Goal: Task Accomplishment & Management: Use online tool/utility

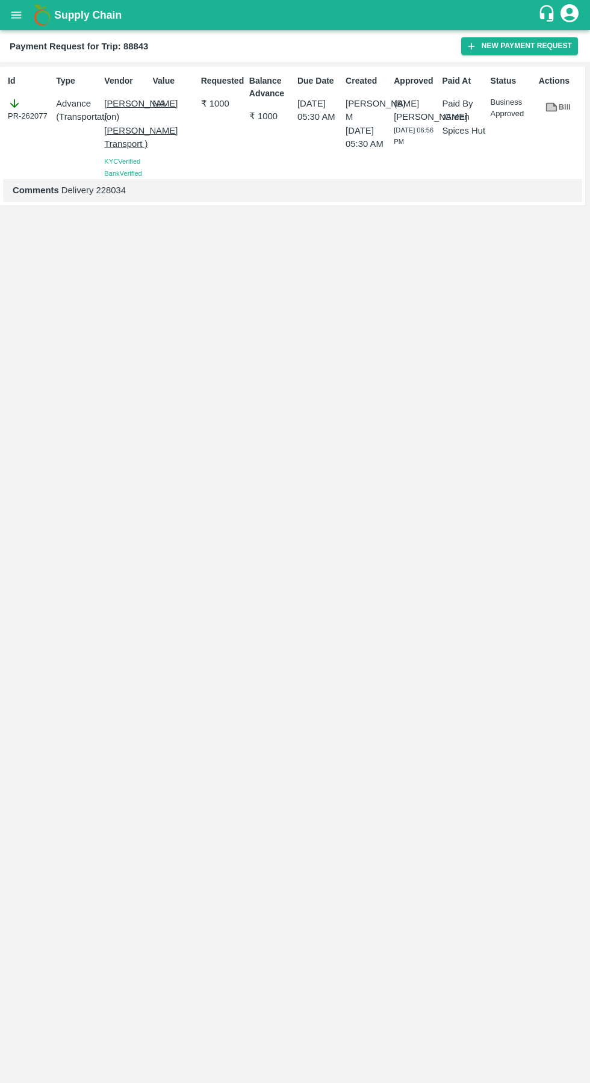
click at [549, 44] on button "New Payment Request" at bounding box center [519, 45] width 117 height 17
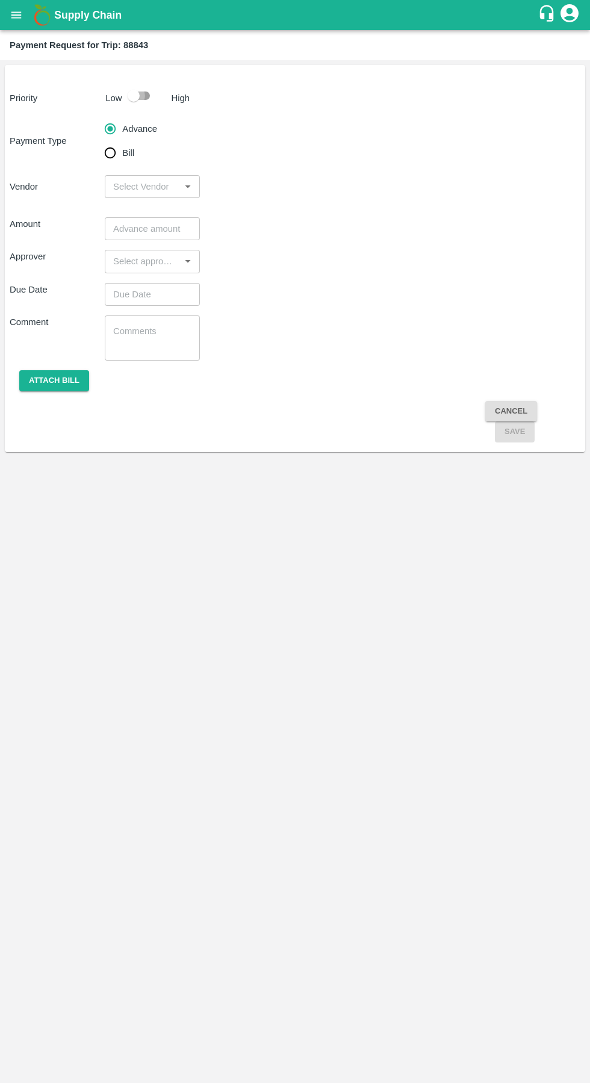
click at [153, 105] on input "checkbox" at bounding box center [133, 95] width 69 height 23
checkbox input "true"
click at [106, 162] on input "Bill" at bounding box center [110, 153] width 24 height 24
radio input "true"
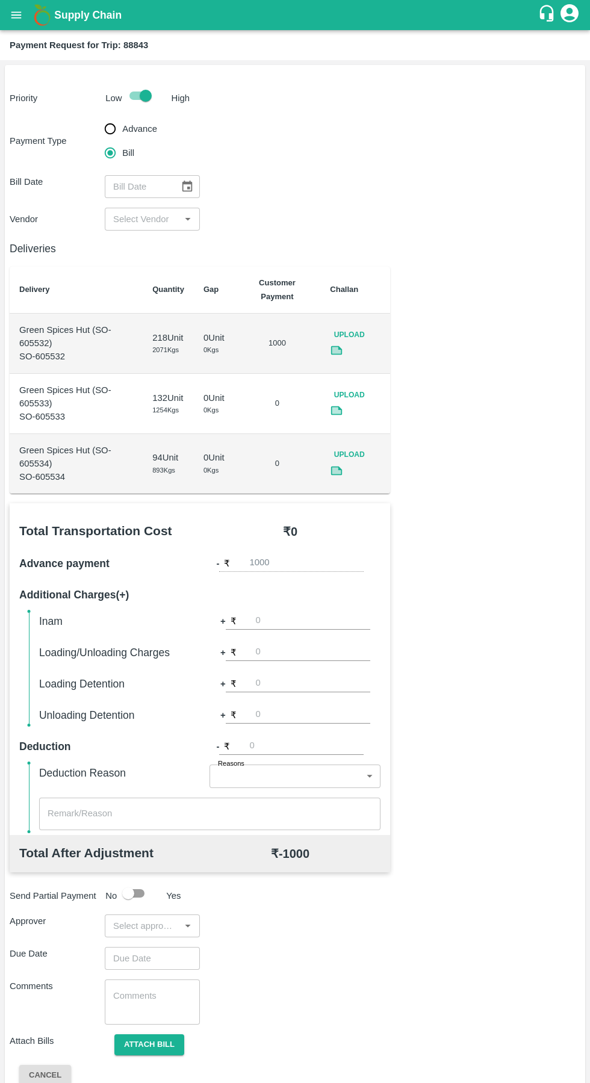
click at [133, 217] on input "input" at bounding box center [142, 219] width 68 height 16
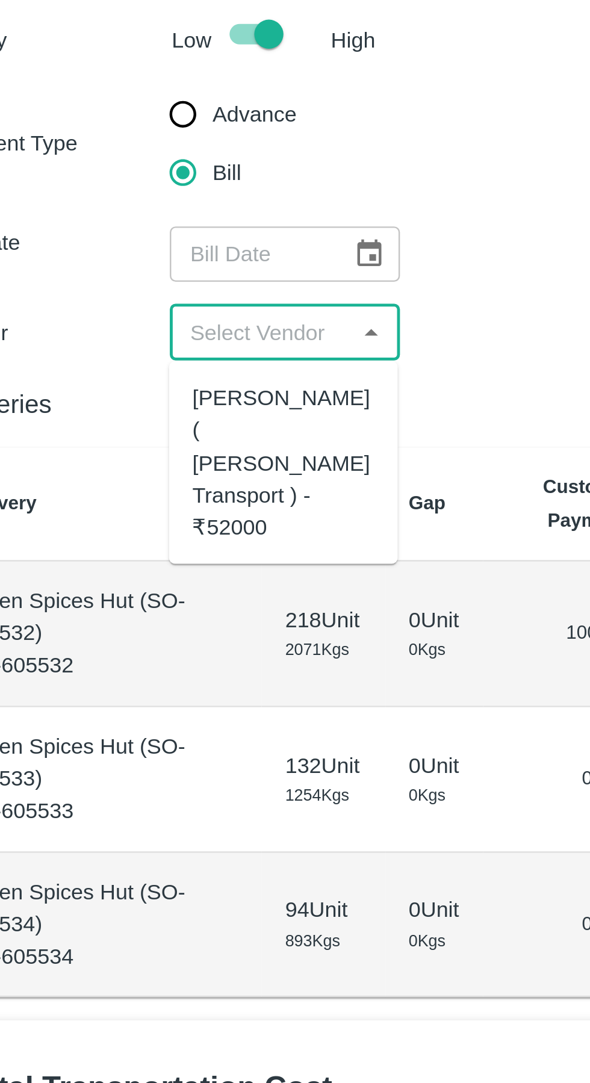
click at [125, 265] on div "Nitin Rasal ( Bhairavnath Transport ) - ₹52000" at bounding box center [151, 272] width 75 height 67
type input "Nitin Rasal ( Bhairavnath Transport ) - ₹52000"
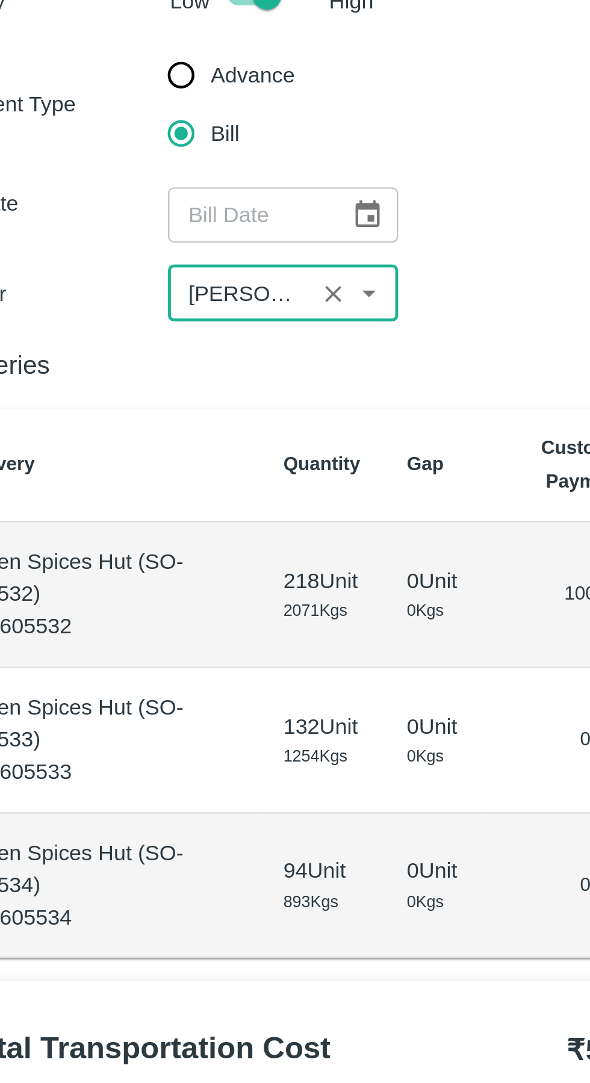
click at [191, 188] on icon "Choose date" at bounding box center [187, 186] width 10 height 11
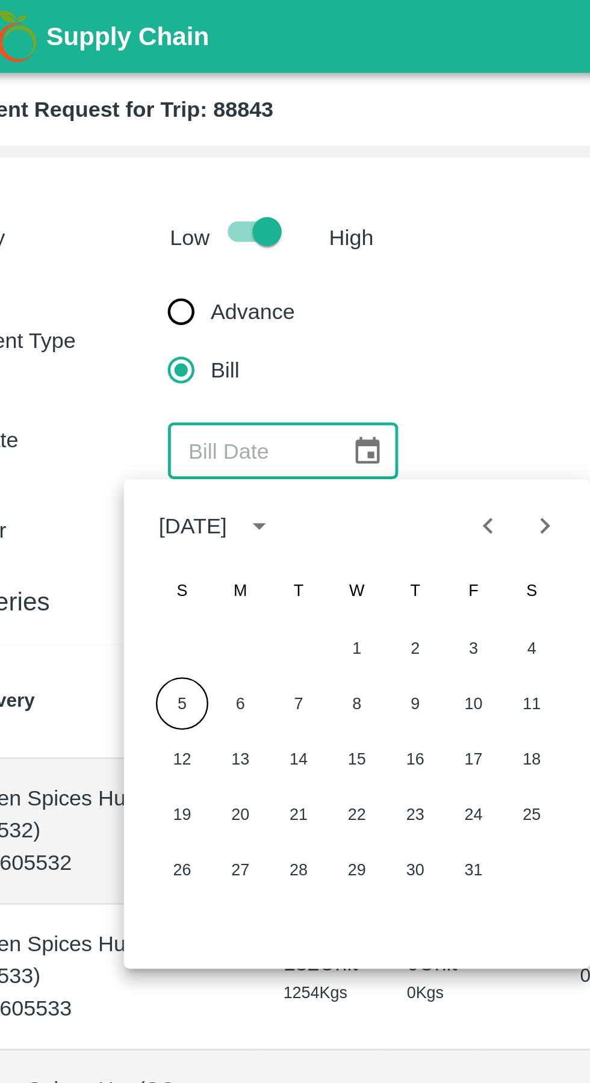
click at [239, 223] on icon "Previous month" at bounding box center [236, 217] width 13 height 13
click at [135, 357] on button "29" at bounding box center [135, 359] width 22 height 22
type input "29/09/2025"
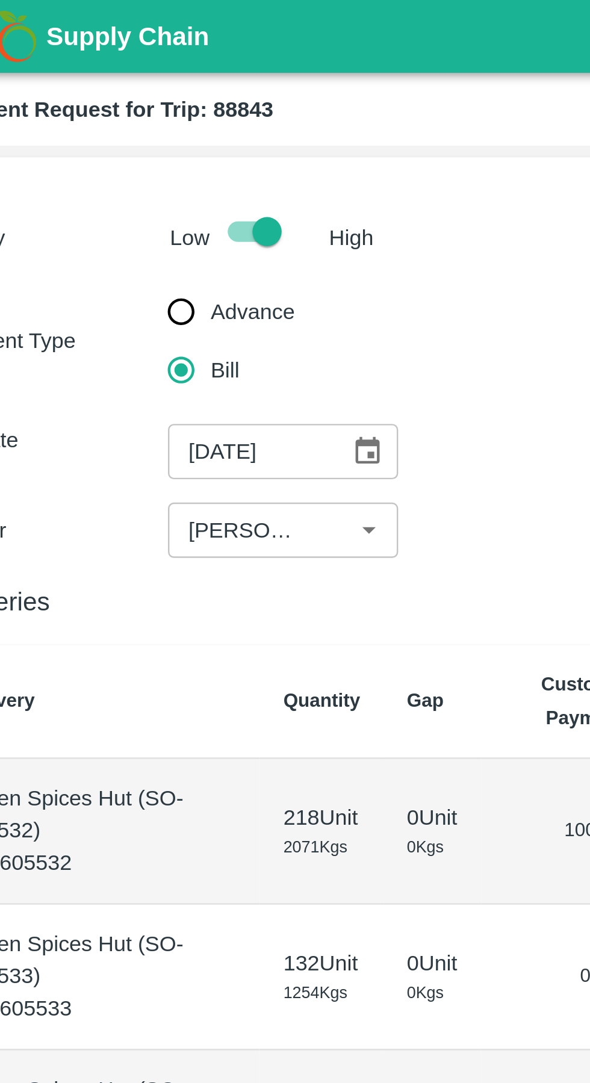
click at [173, 219] on div at bounding box center [179, 219] width 29 height 16
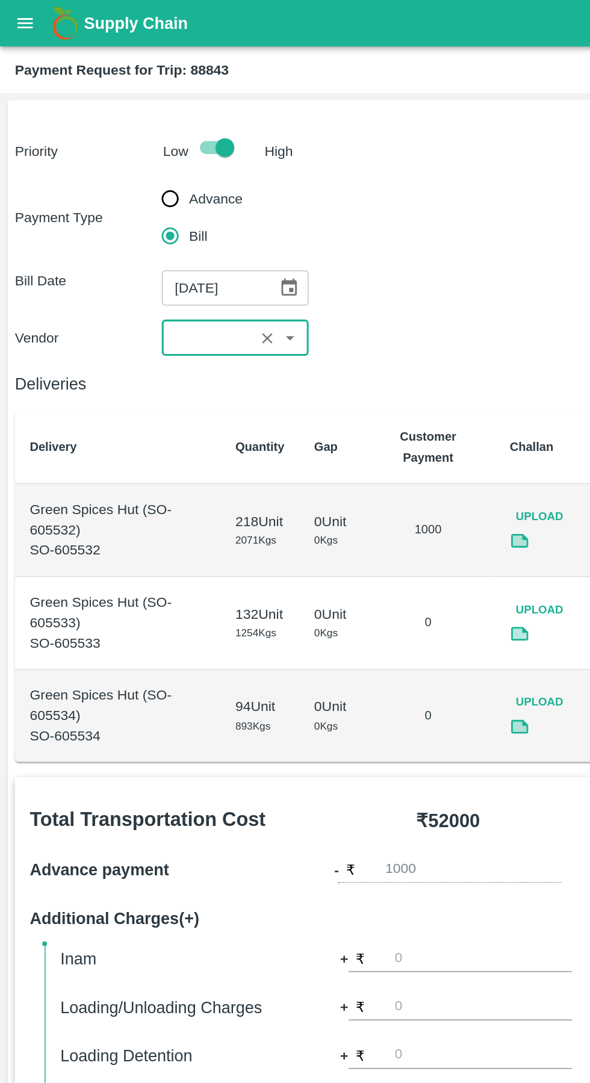
scroll to position [39, 0]
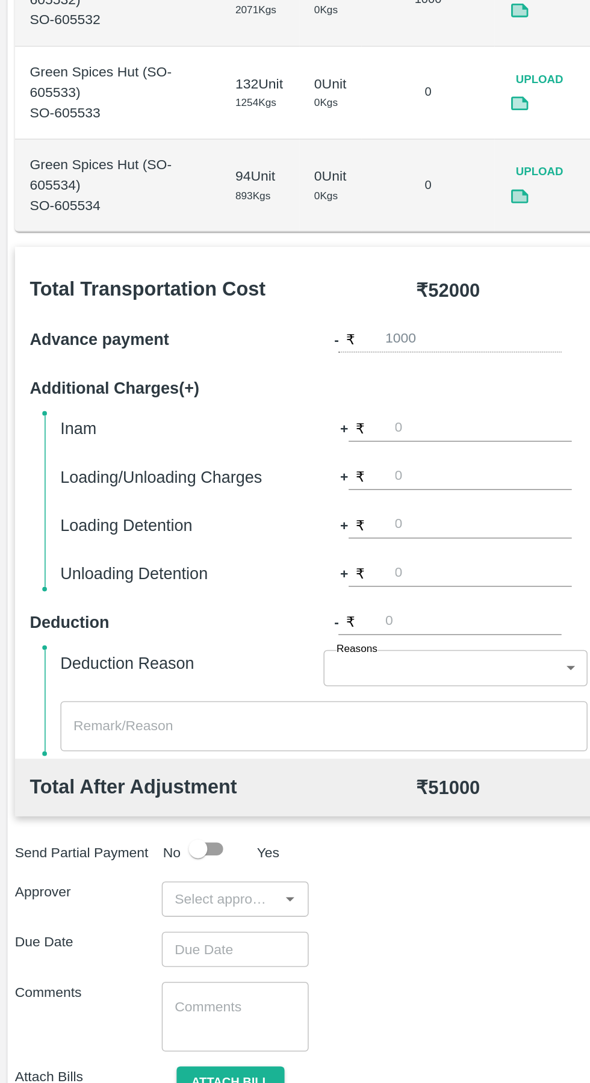
click at [274, 581] on input "number" at bounding box center [313, 583] width 114 height 16
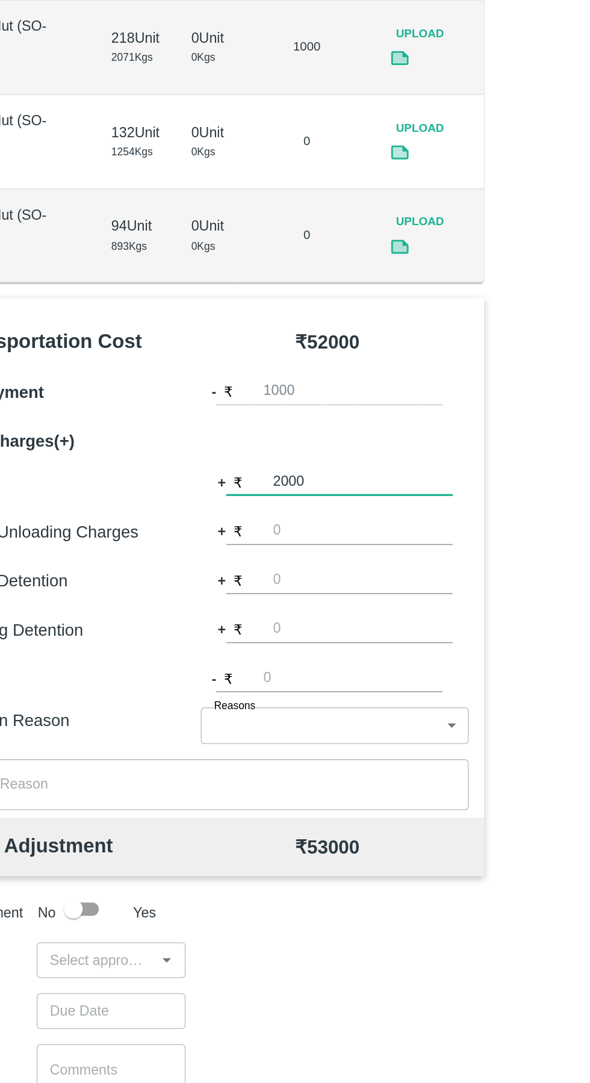
type input "2000"
click at [152, 886] on input "input" at bounding box center [142, 887] width 68 height 16
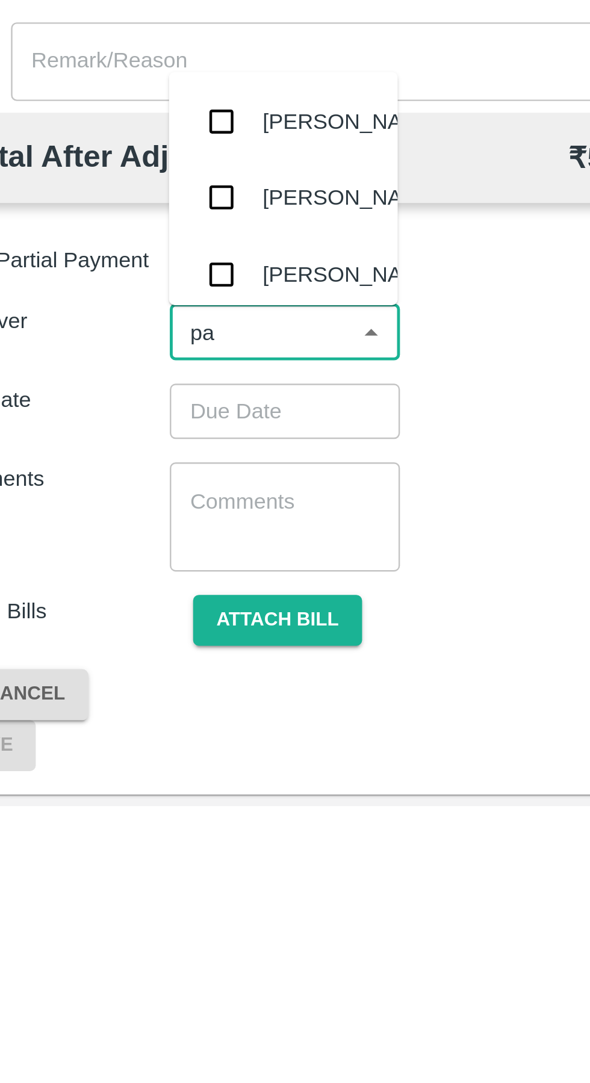
type input "pal"
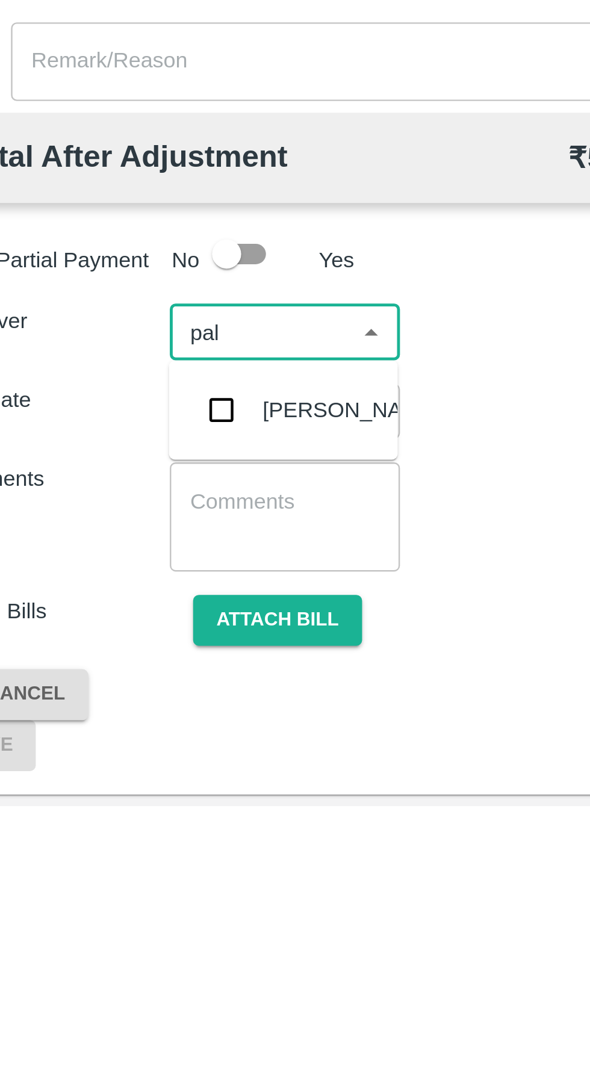
click at [158, 925] on div "Palwinder Singh" at bounding box center [179, 918] width 73 height 13
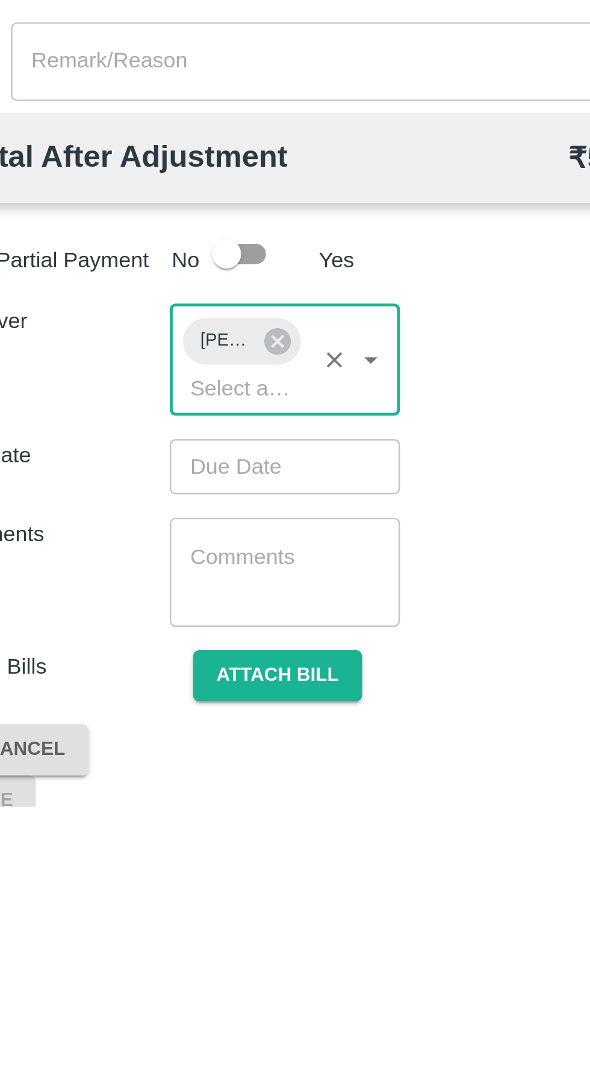
click at [155, 946] on input "Choose date" at bounding box center [148, 942] width 87 height 23
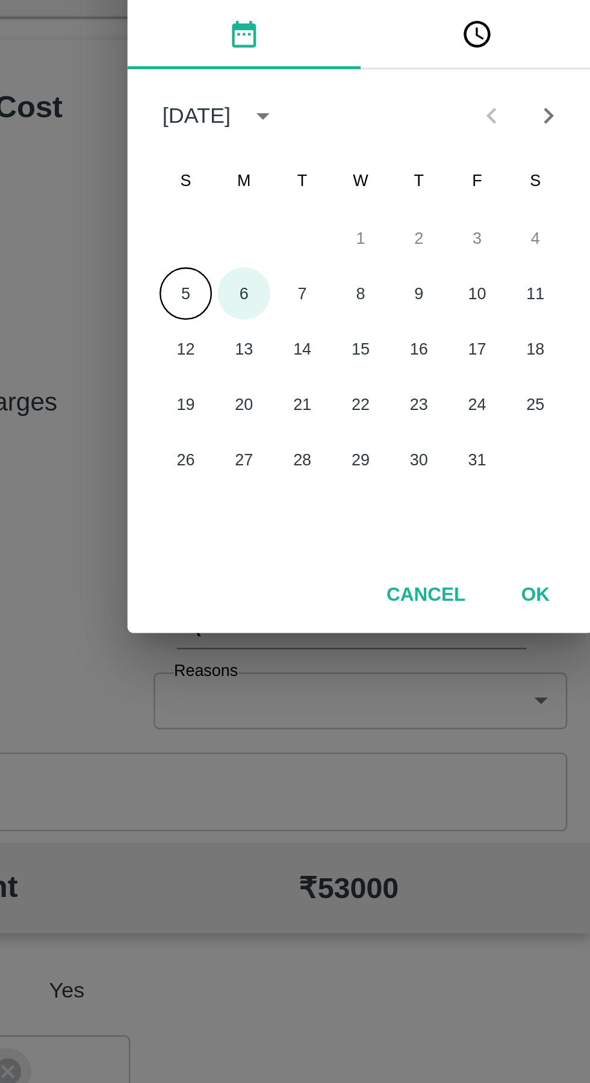
click at [246, 570] on button "6" at bounding box center [247, 569] width 22 height 22
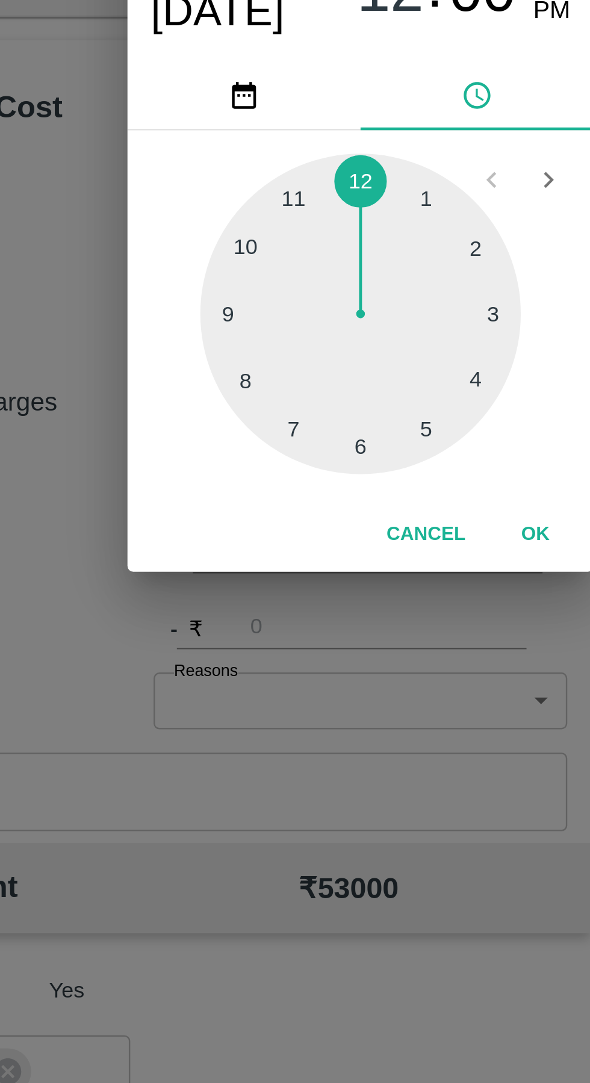
click at [318, 620] on div at bounding box center [295, 577] width 132 height 132
click at [321, 626] on div at bounding box center [295, 577] width 132 height 132
click at [327, 623] on div at bounding box center [295, 577] width 132 height 132
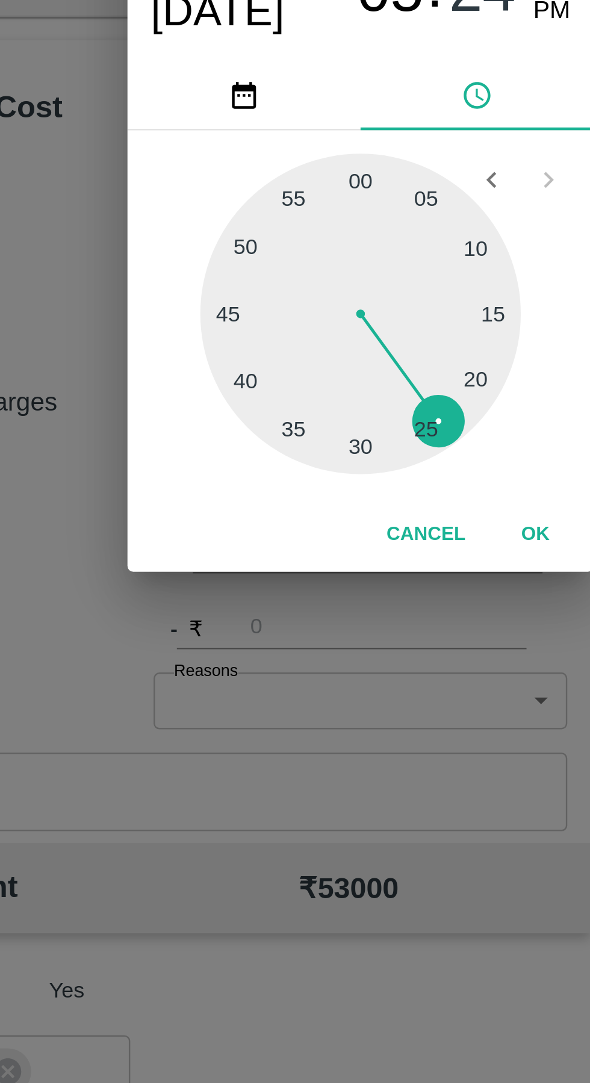
type input "06/10/2025 05:24 AM"
click at [367, 672] on button "OK" at bounding box center [367, 668] width 39 height 21
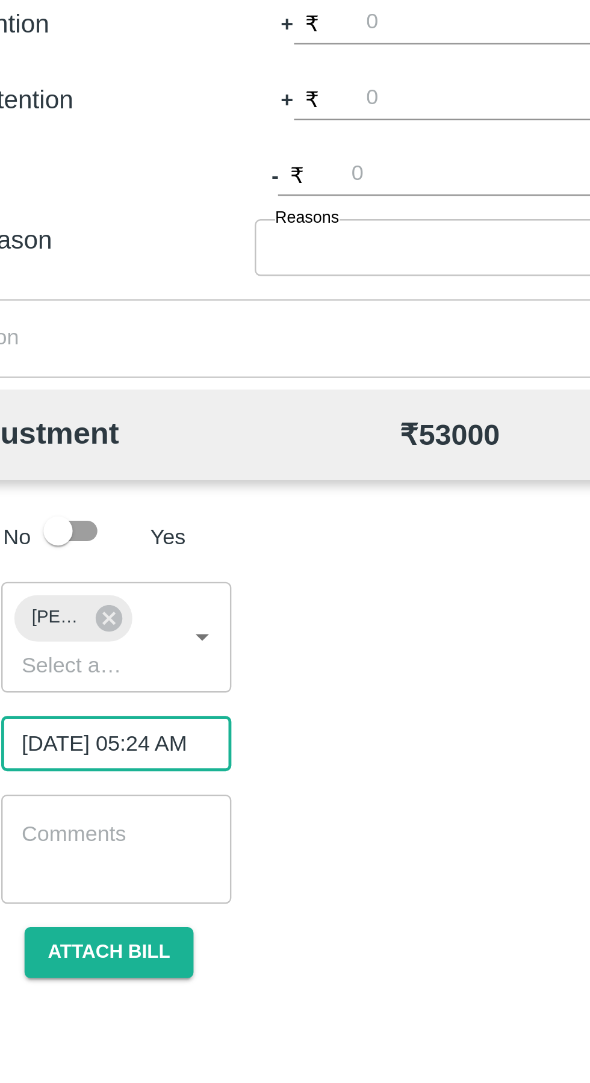
scroll to position [0, 10]
click at [134, 1027] on button "Attach bill" at bounding box center [149, 1028] width 70 height 21
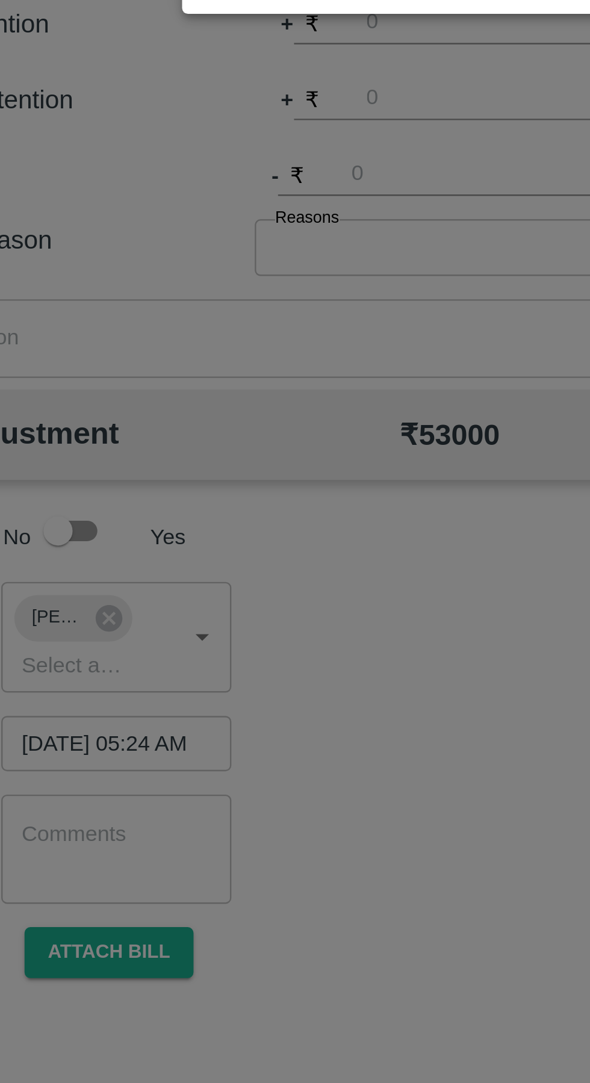
scroll to position [0, 0]
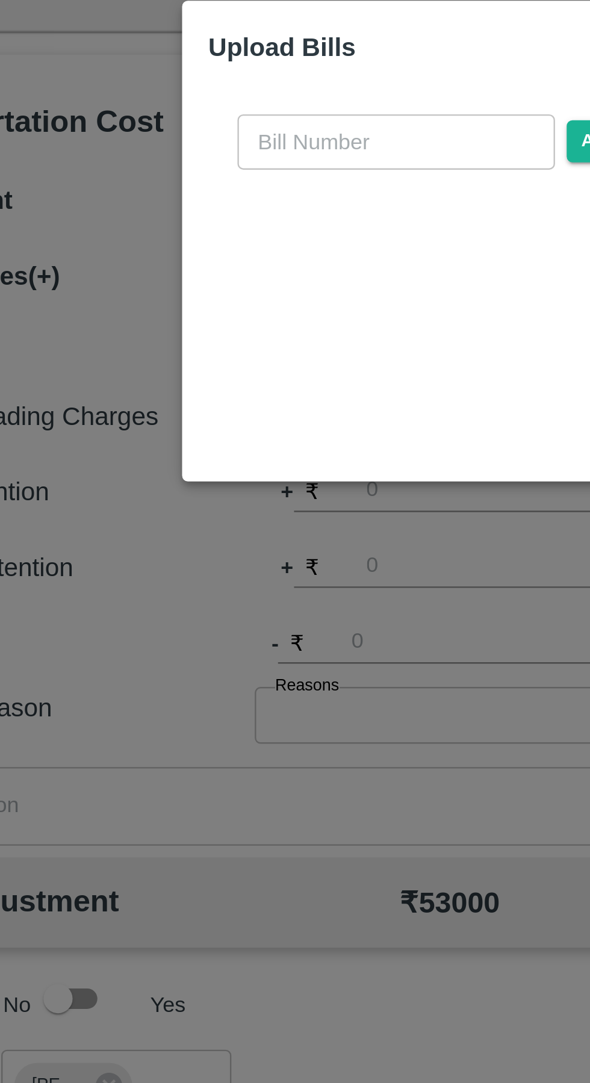
click at [223, 497] on input "text" at bounding box center [267, 500] width 131 height 23
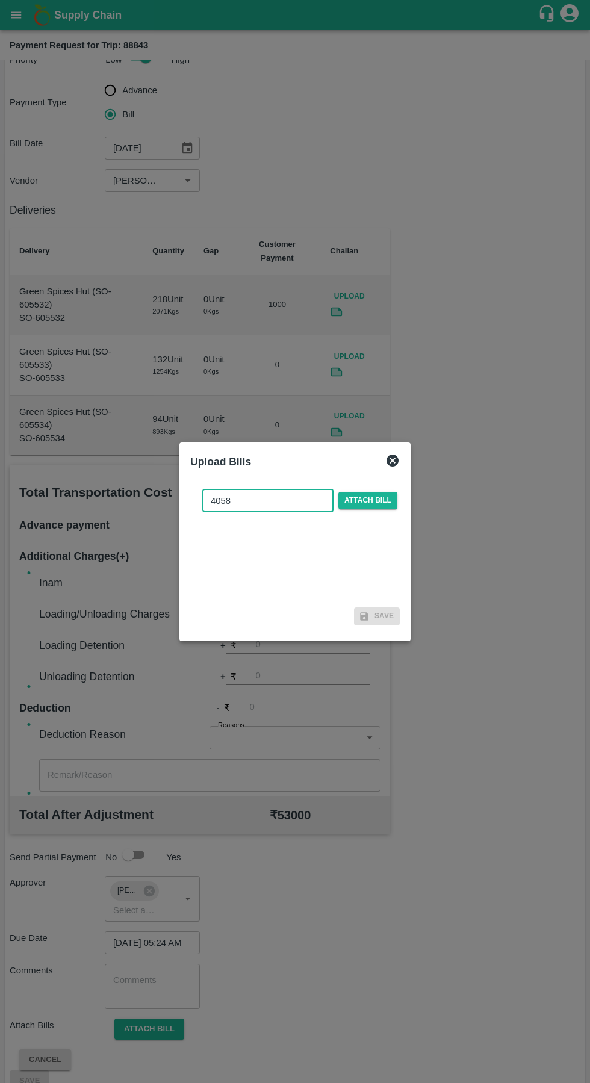
type input "4058"
click at [378, 503] on span "Attach bill" at bounding box center [367, 500] width 59 height 17
click at [0, 0] on input "Attach bill" at bounding box center [0, 0] width 0 height 0
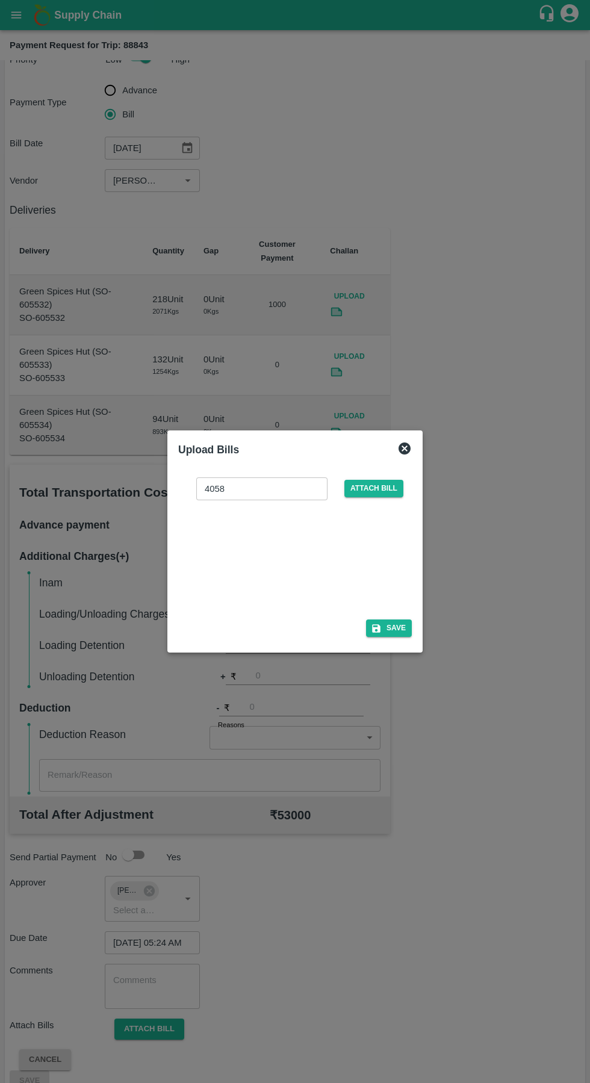
click at [388, 628] on button "Save" at bounding box center [389, 627] width 46 height 17
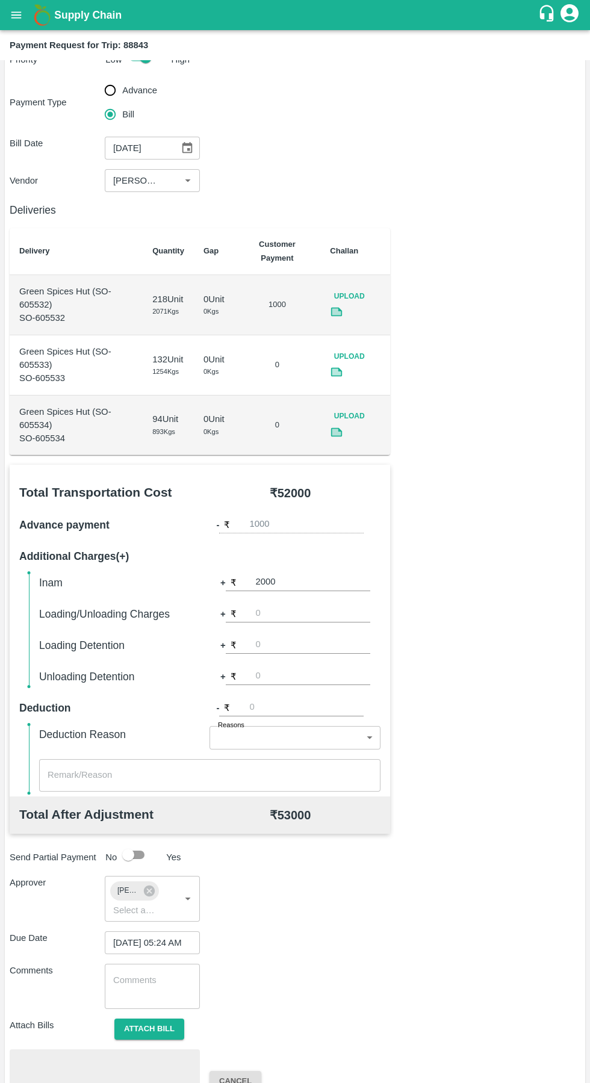
scroll to position [104, 0]
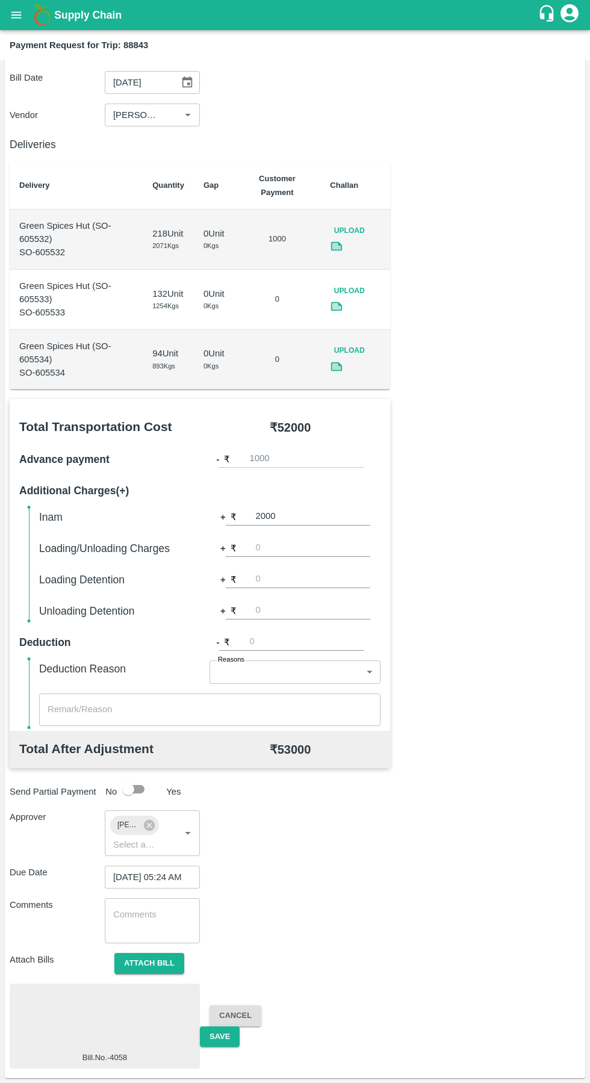
click at [98, 1027] on div at bounding box center [104, 1020] width 181 height 64
click at [223, 1035] on button "Save" at bounding box center [220, 1036] width 40 height 21
click at [16, 28] on button "open drawer" at bounding box center [16, 15] width 28 height 28
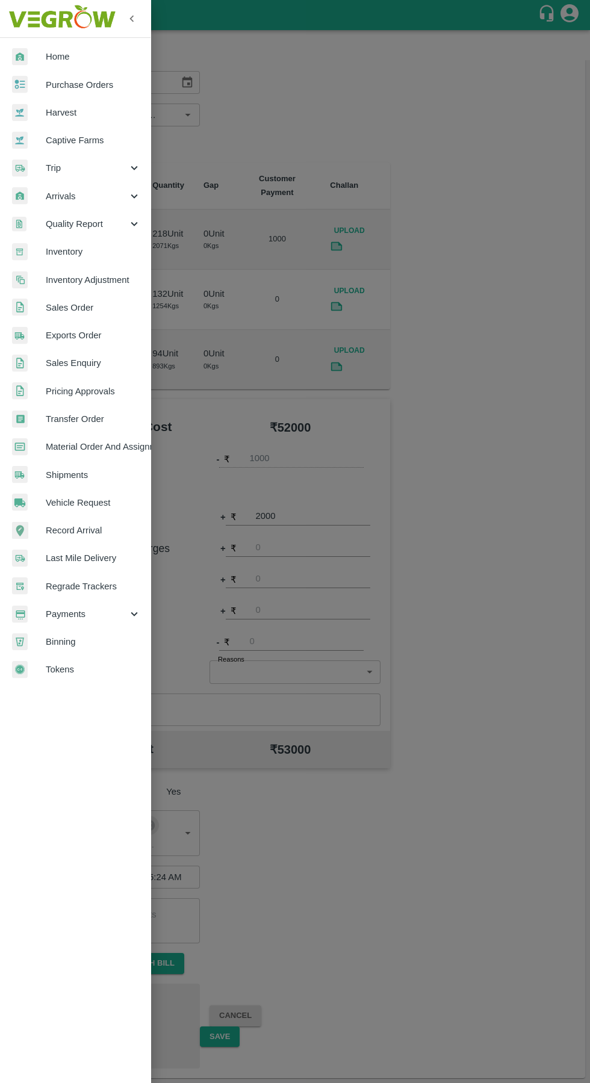
click at [53, 168] on span "Trip" at bounding box center [87, 167] width 82 height 13
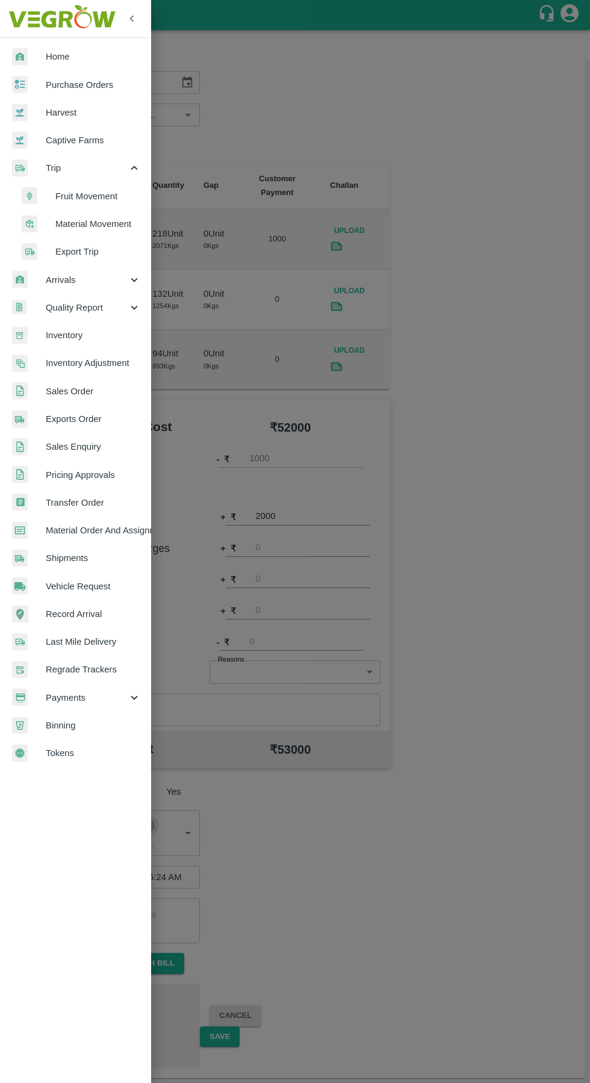
click at [70, 200] on span "Fruit Movement" at bounding box center [97, 196] width 85 height 13
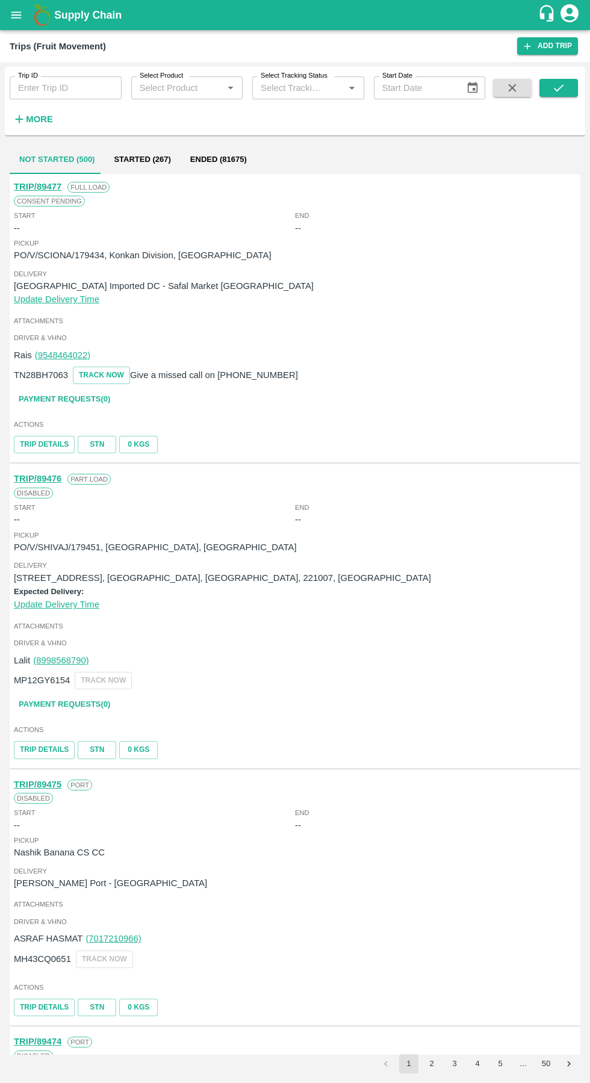
click at [22, 16] on icon "open drawer" at bounding box center [16, 14] width 13 height 13
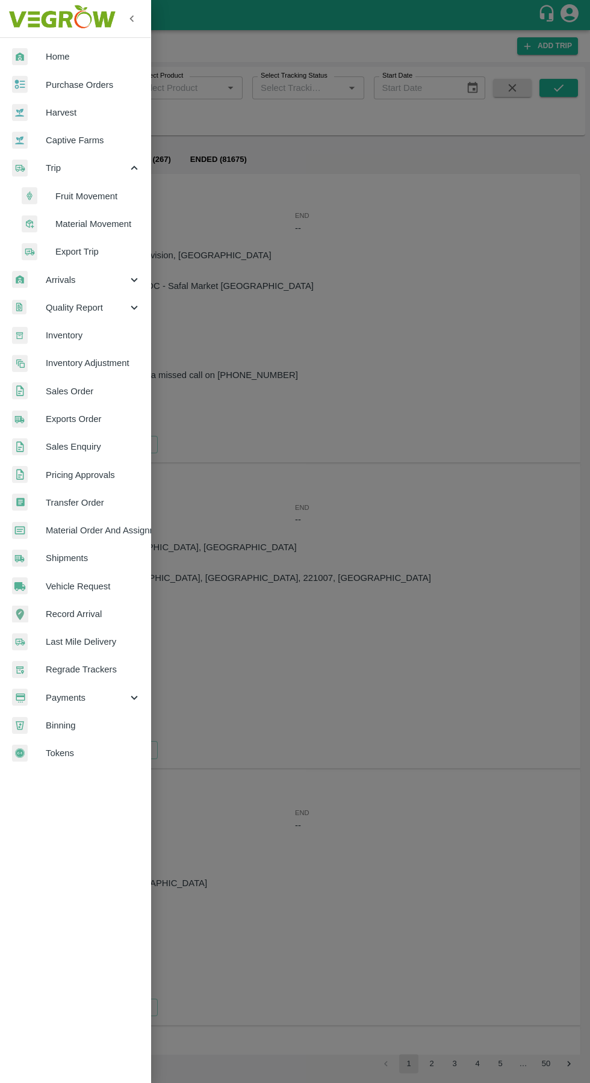
click at [430, 534] on div at bounding box center [295, 541] width 590 height 1083
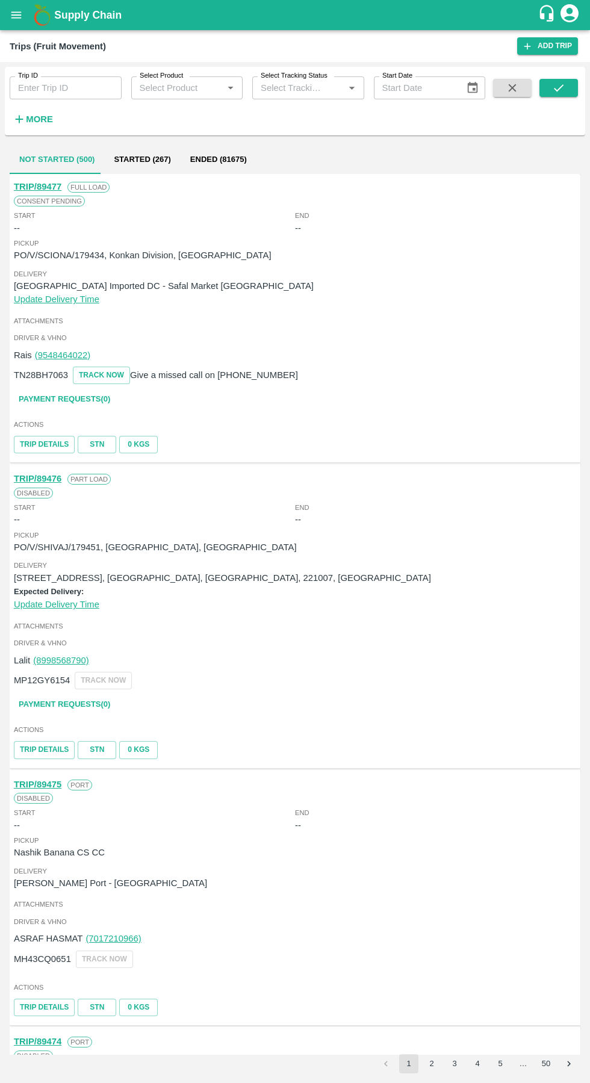
click at [79, 89] on input "Trip ID" at bounding box center [66, 87] width 112 height 23
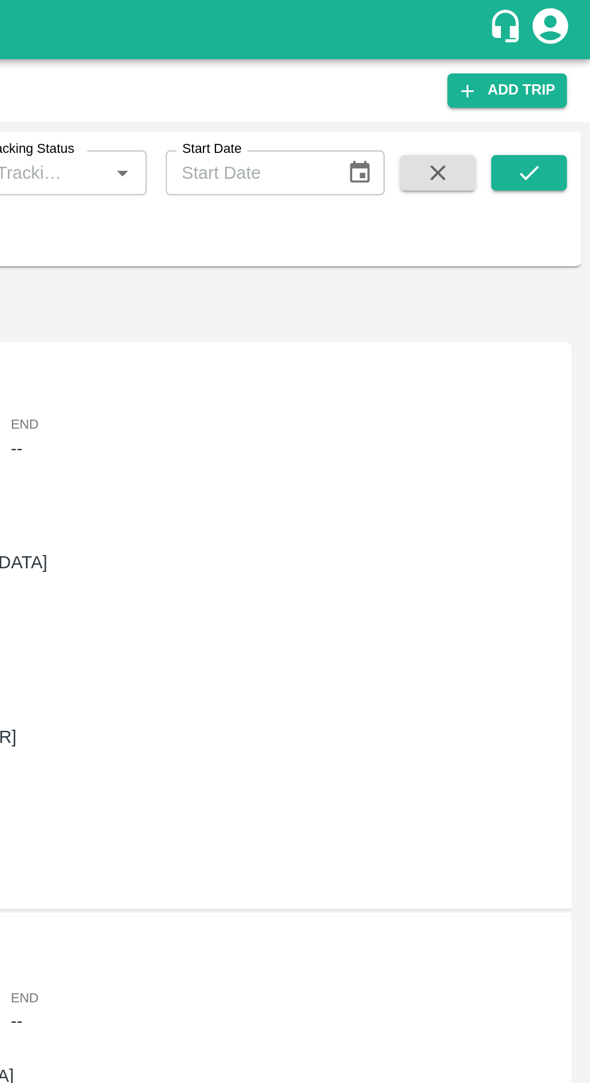
type input "88843"
click at [561, 88] on icon "submit" at bounding box center [558, 87] width 13 height 13
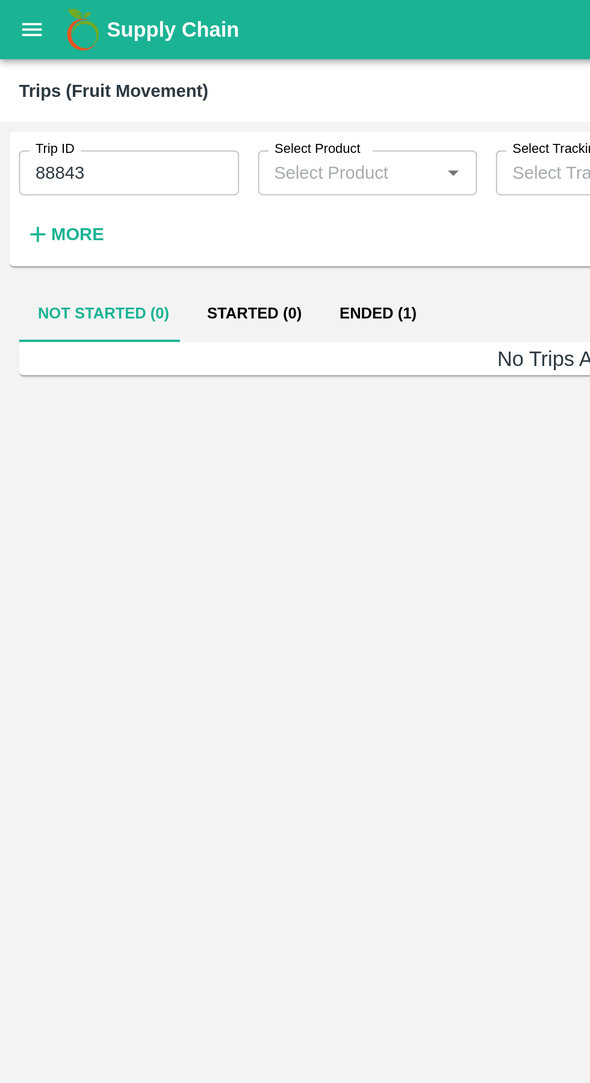
click at [190, 158] on button "Ended (1)" at bounding box center [192, 159] width 58 height 29
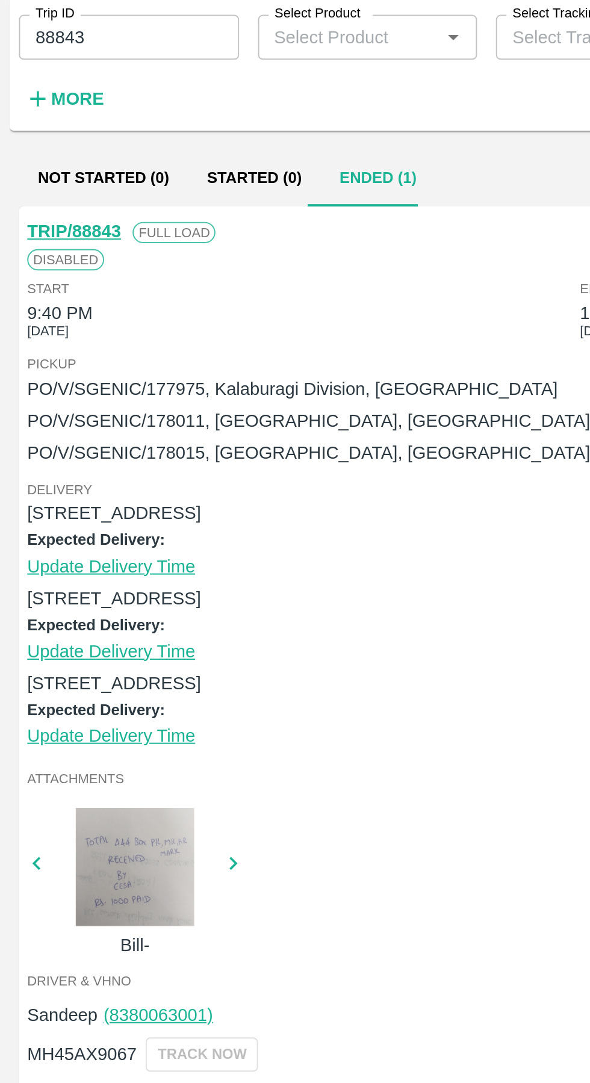
click at [92, 632] on link "Payment Requests( 1 )" at bounding box center [64, 629] width 101 height 21
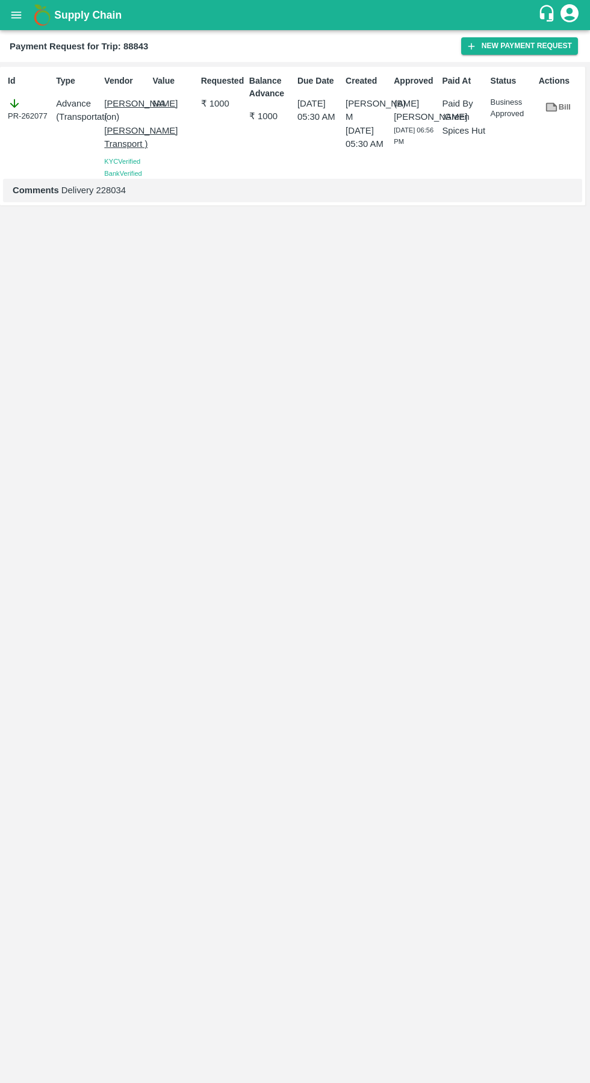
click at [20, 16] on icon "open drawer" at bounding box center [16, 14] width 13 height 13
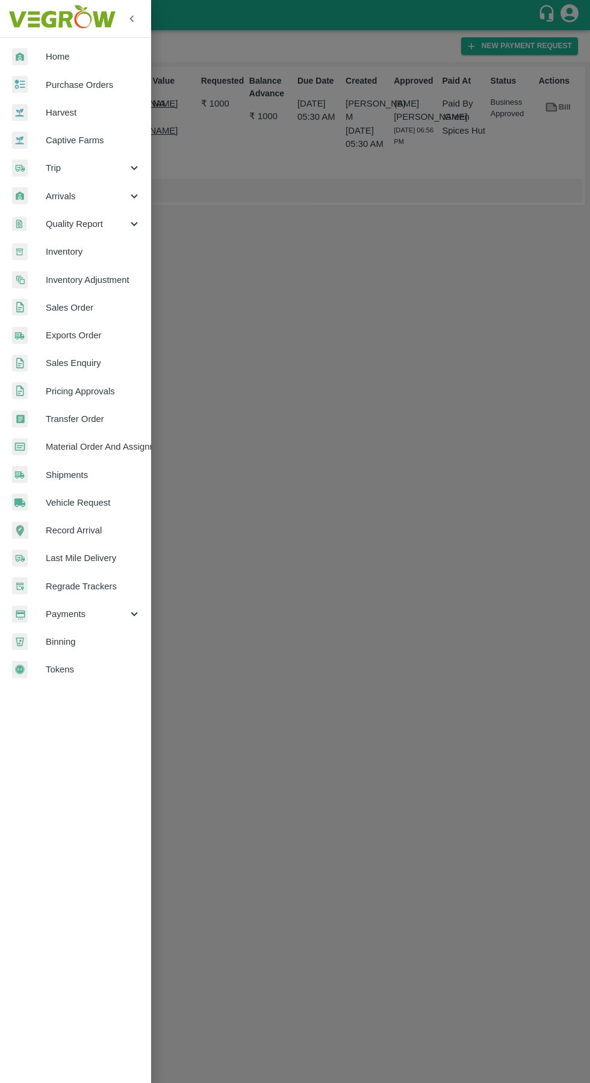
click at [53, 168] on span "Trip" at bounding box center [87, 167] width 82 height 13
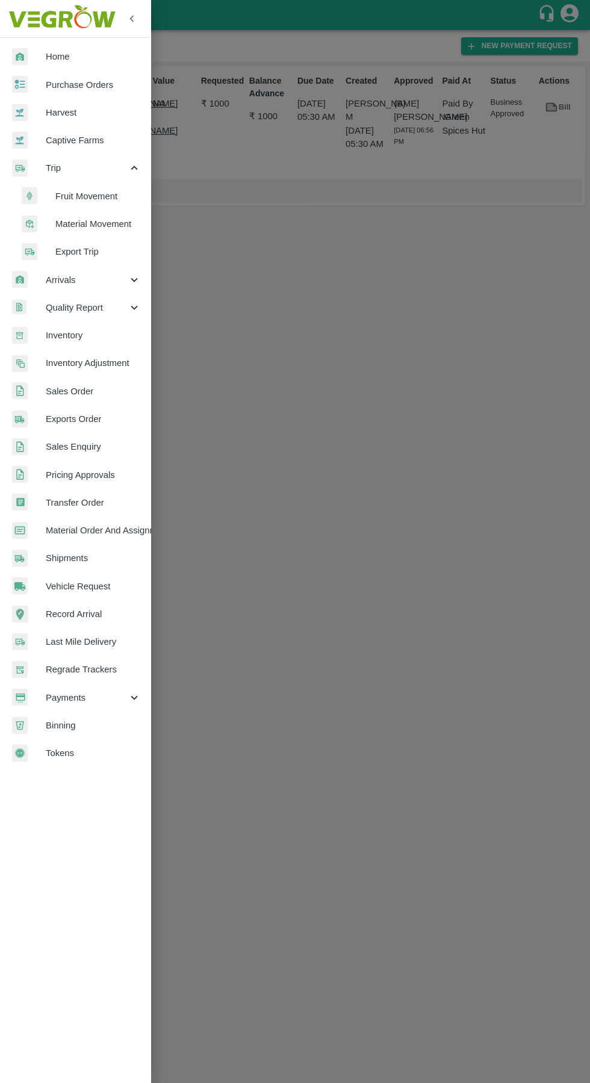
click at [61, 188] on li "Fruit Movement" at bounding box center [80, 196] width 141 height 28
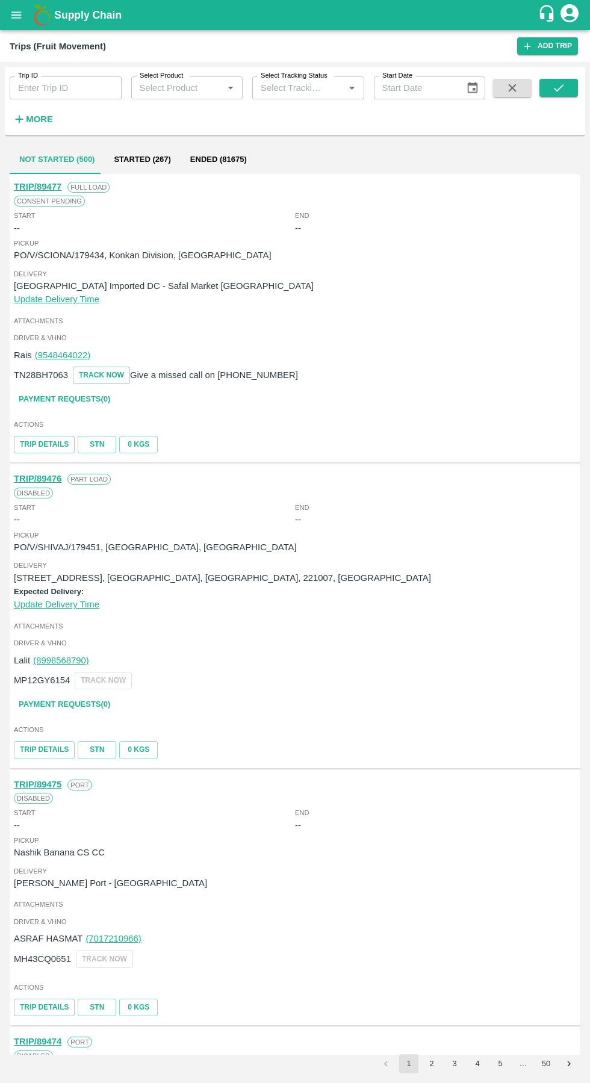
click at [60, 88] on input "Trip ID" at bounding box center [66, 87] width 112 height 23
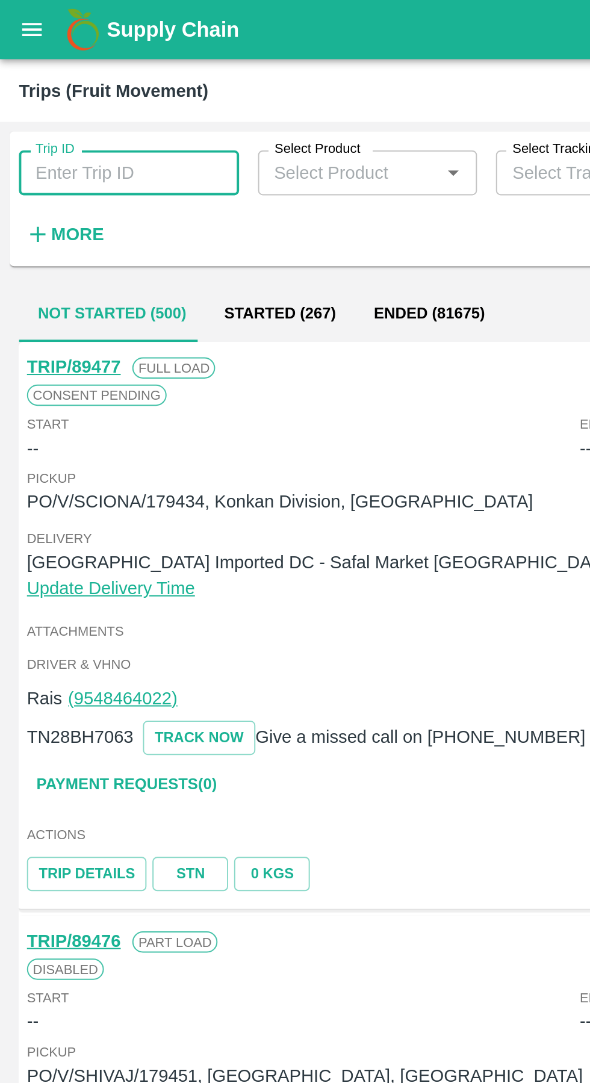
click at [60, 88] on input "Trip ID" at bounding box center [66, 87] width 112 height 23
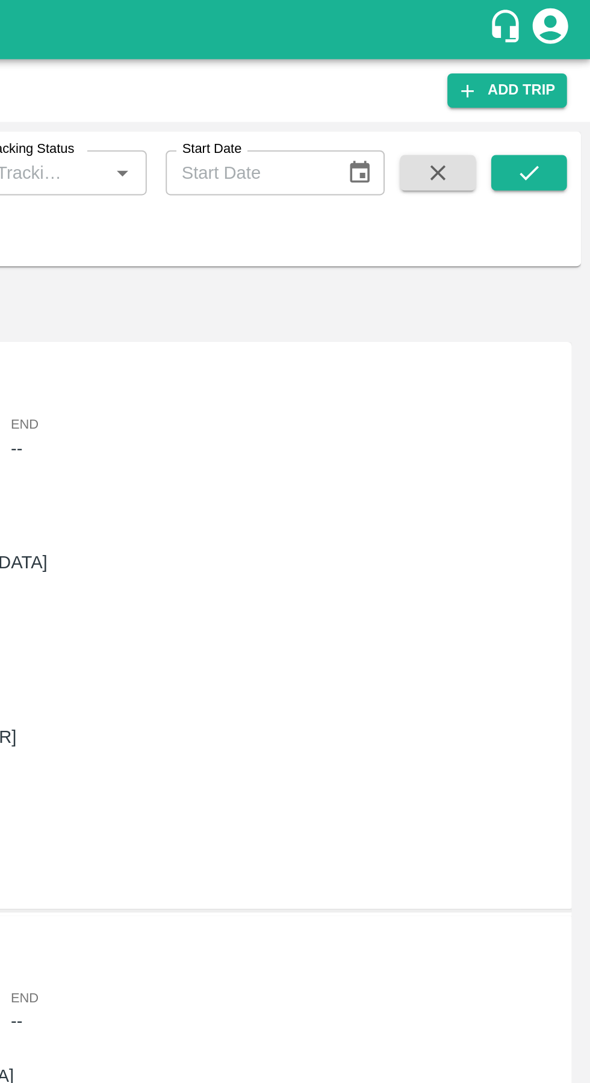
type input "88806"
click at [563, 88] on icon "submit" at bounding box center [558, 87] width 13 height 13
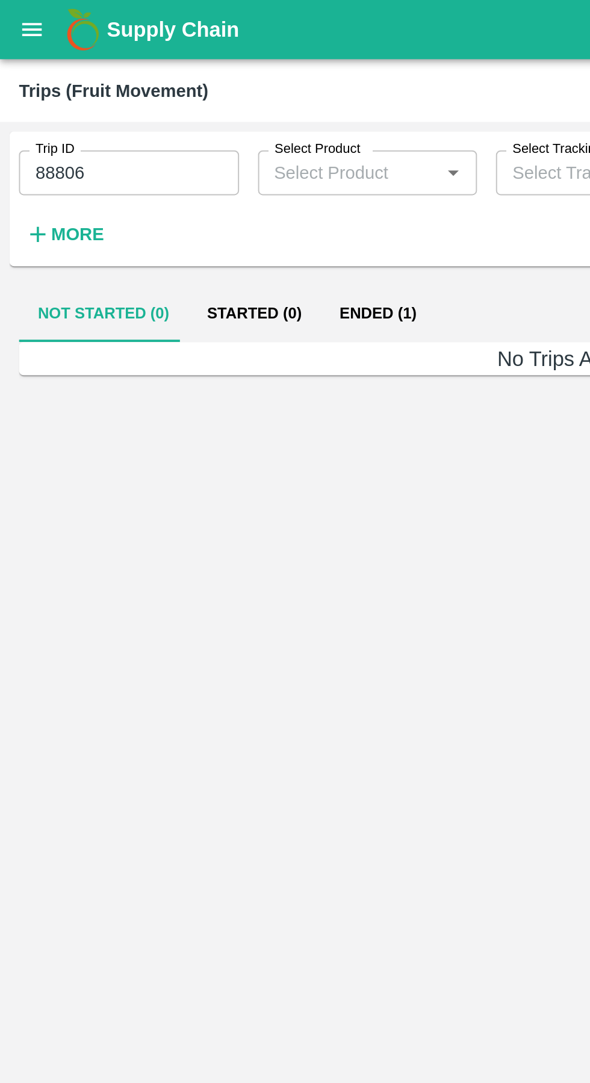
click at [188, 164] on button "Ended (1)" at bounding box center [192, 159] width 58 height 29
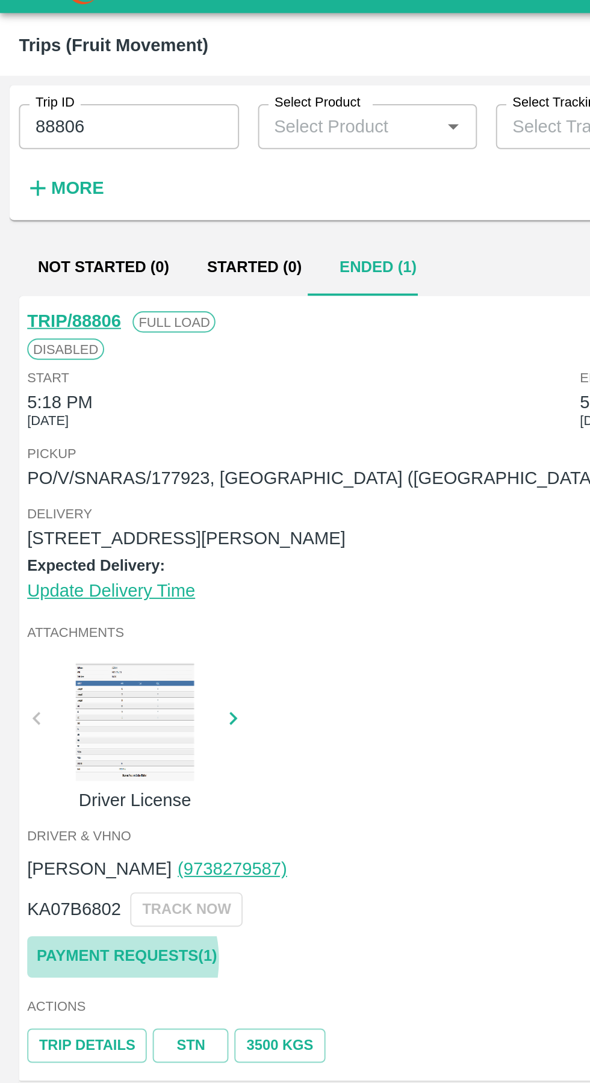
click at [46, 511] on link "Payment Requests( 1 )" at bounding box center [64, 509] width 101 height 21
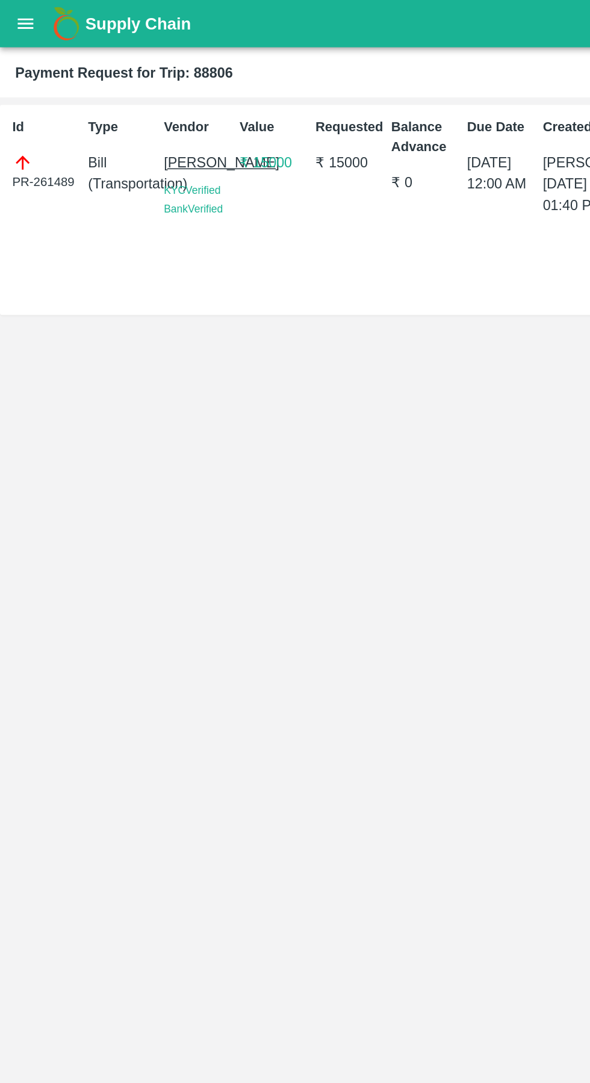
click at [19, 17] on icon "open drawer" at bounding box center [16, 14] width 13 height 13
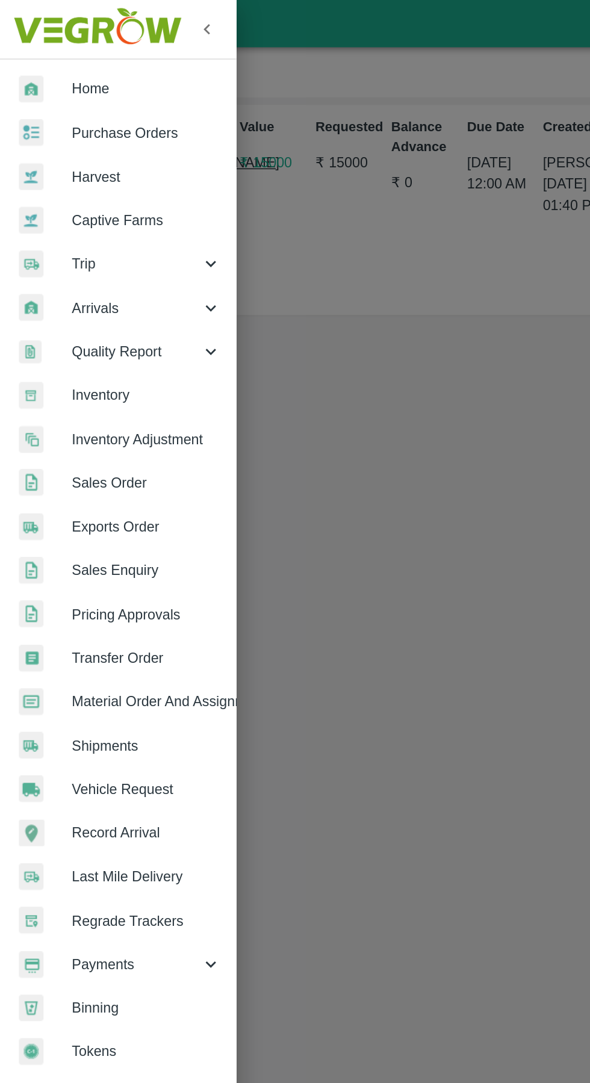
click at [50, 511] on link "Vehicle Request" at bounding box center [75, 503] width 150 height 28
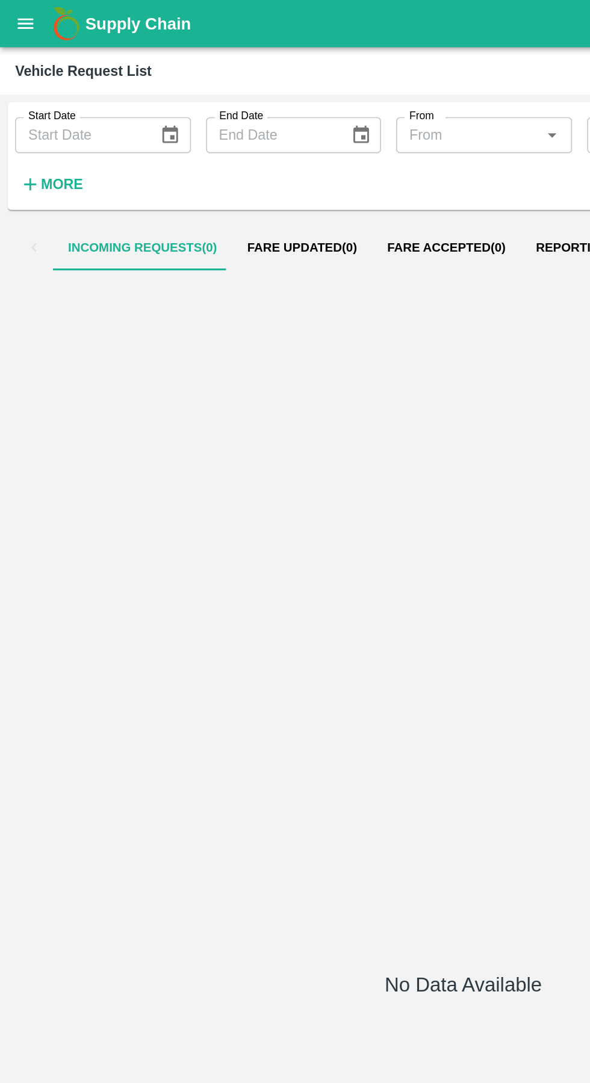
click at [37, 93] on input "Start Date" at bounding box center [51, 86] width 82 height 23
type input "DD/MM/YYYY"
click at [16, 15] on icon "open drawer" at bounding box center [16, 14] width 10 height 7
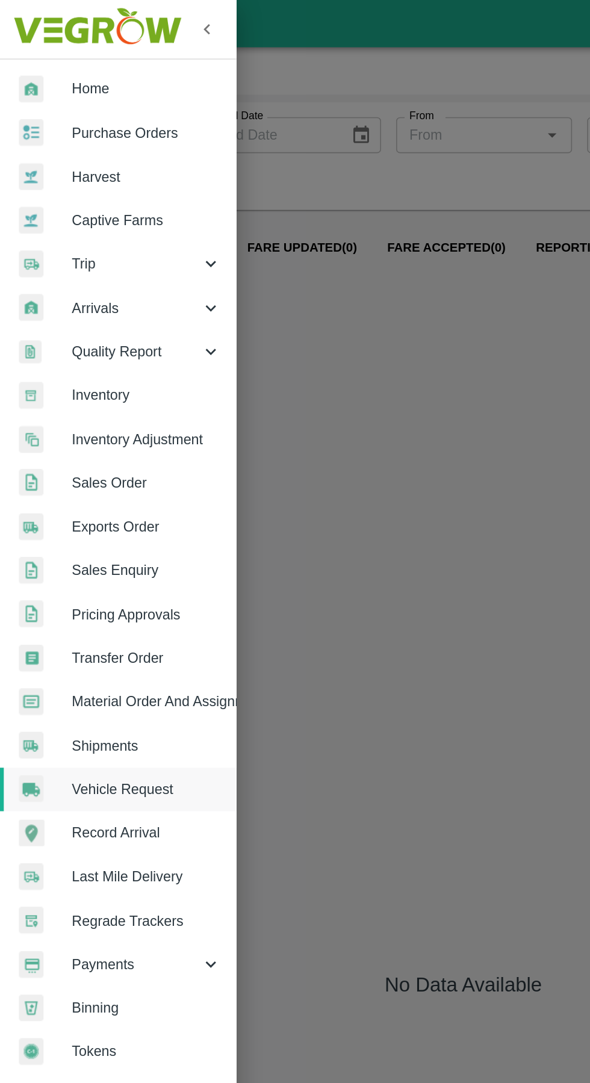
click at [72, 182] on div "Arrivals" at bounding box center [75, 196] width 150 height 28
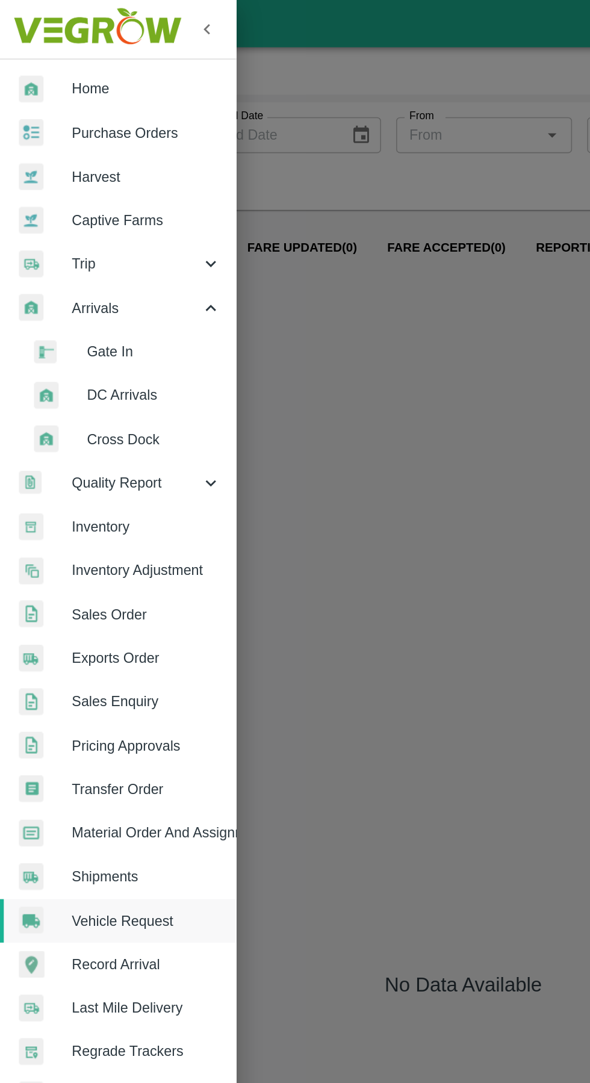
click at [70, 169] on span "Trip" at bounding box center [87, 167] width 82 height 13
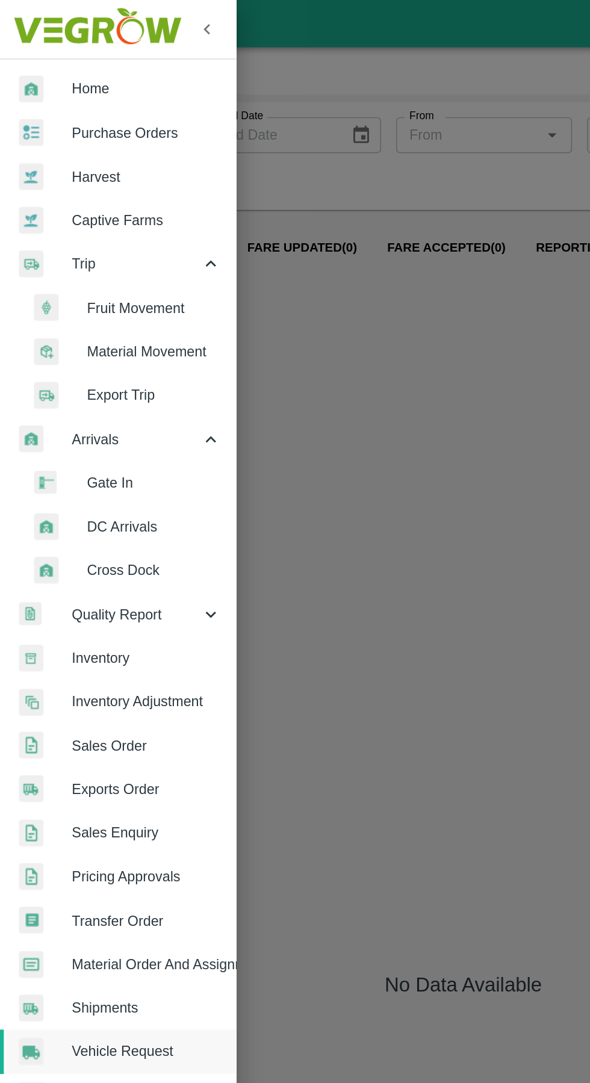
click at [76, 199] on span "Fruit Movement" at bounding box center [97, 196] width 85 height 13
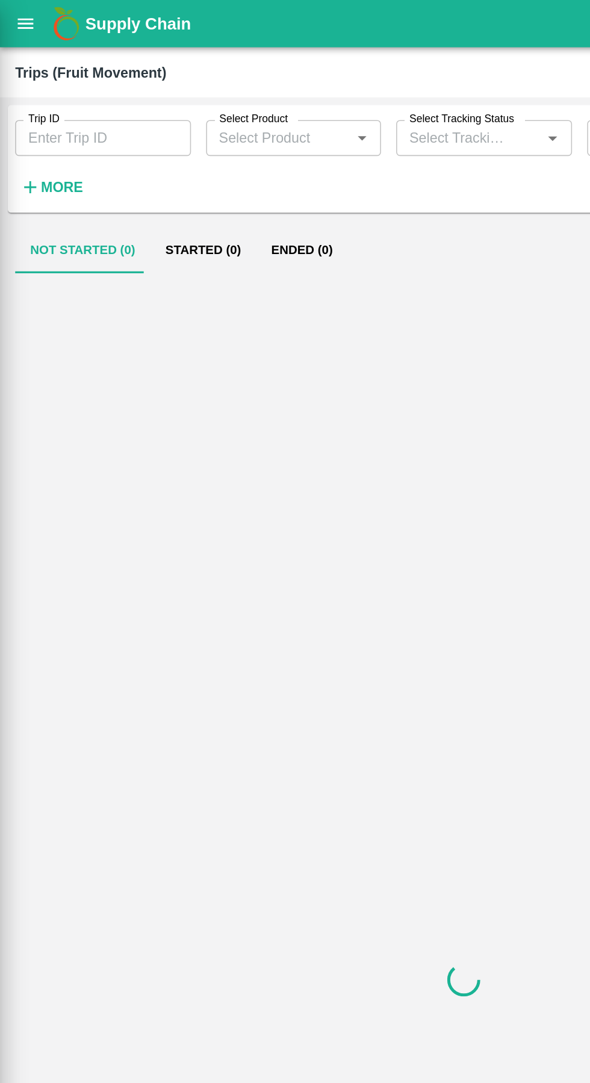
click at [49, 84] on input "Trip ID" at bounding box center [66, 87] width 112 height 23
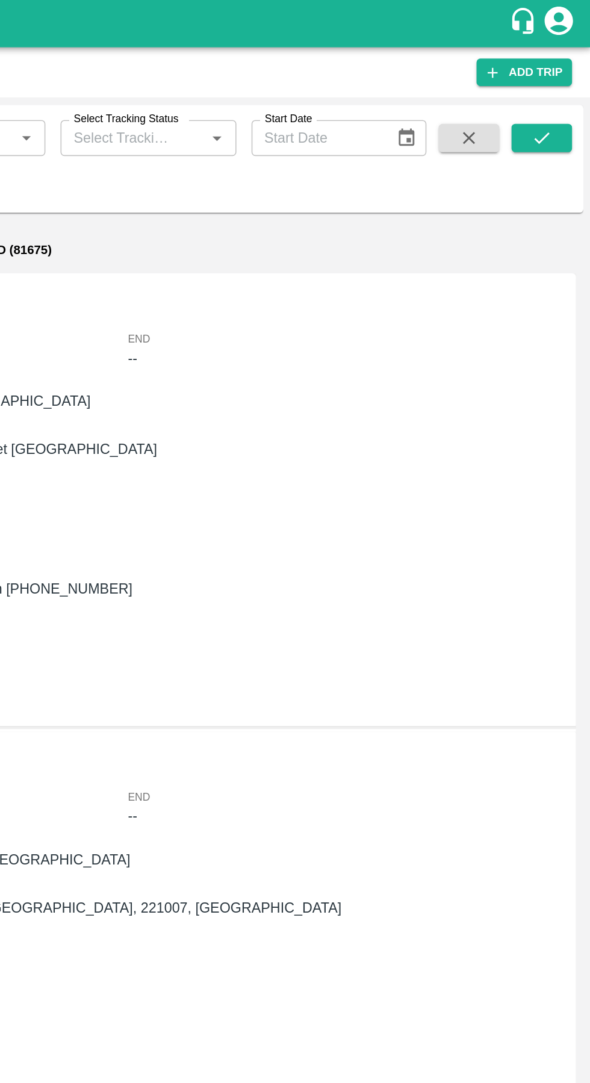
click at [558, 82] on icon "submit" at bounding box center [558, 87] width 13 height 13
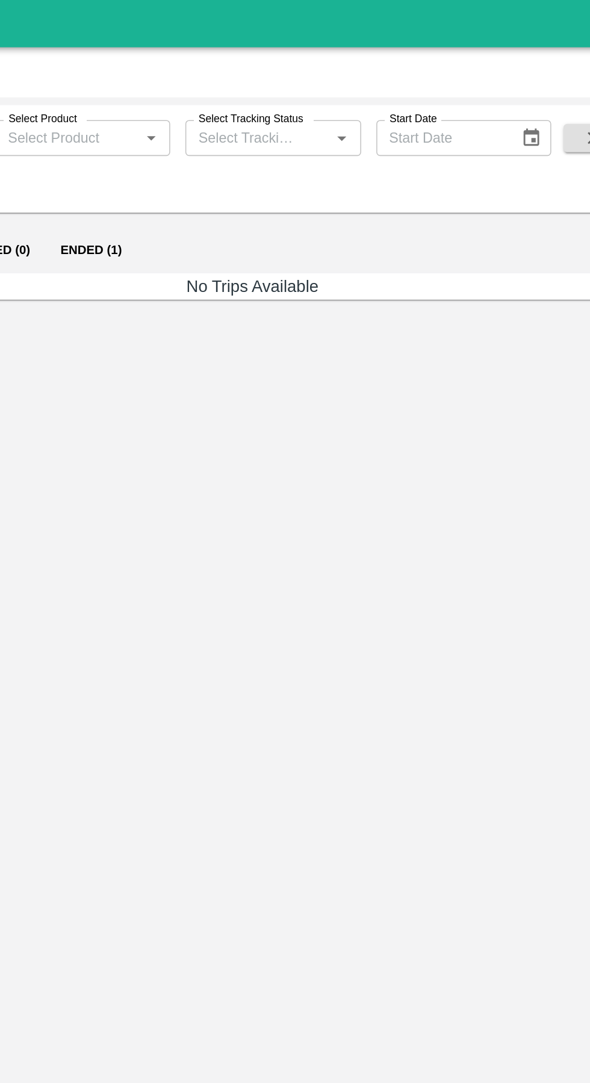
click at [194, 164] on button "Ended (1)" at bounding box center [192, 159] width 58 height 29
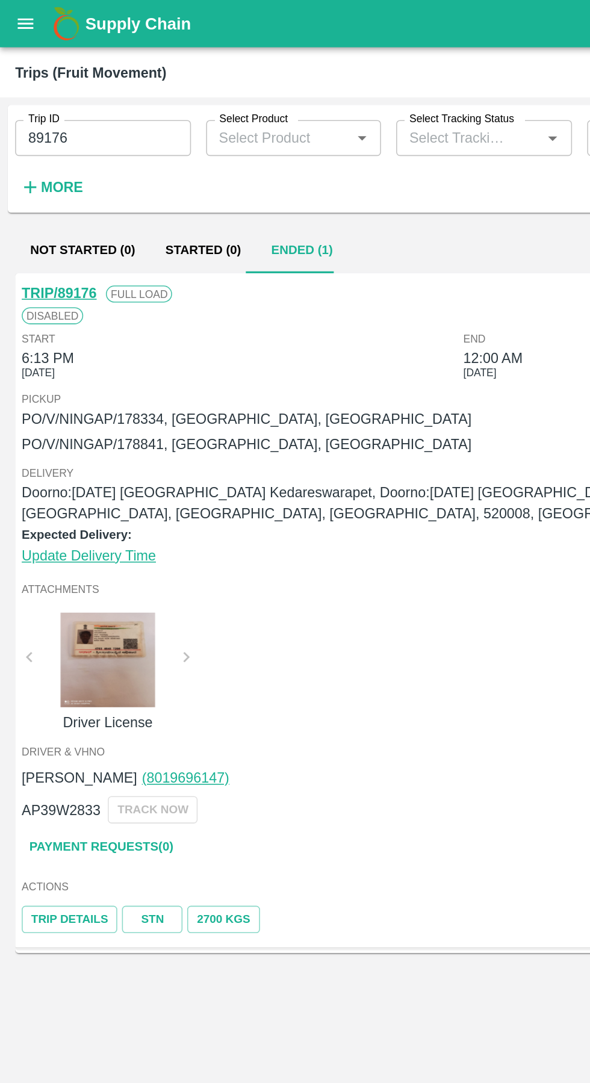
click at [79, 422] on div at bounding box center [68, 420] width 90 height 60
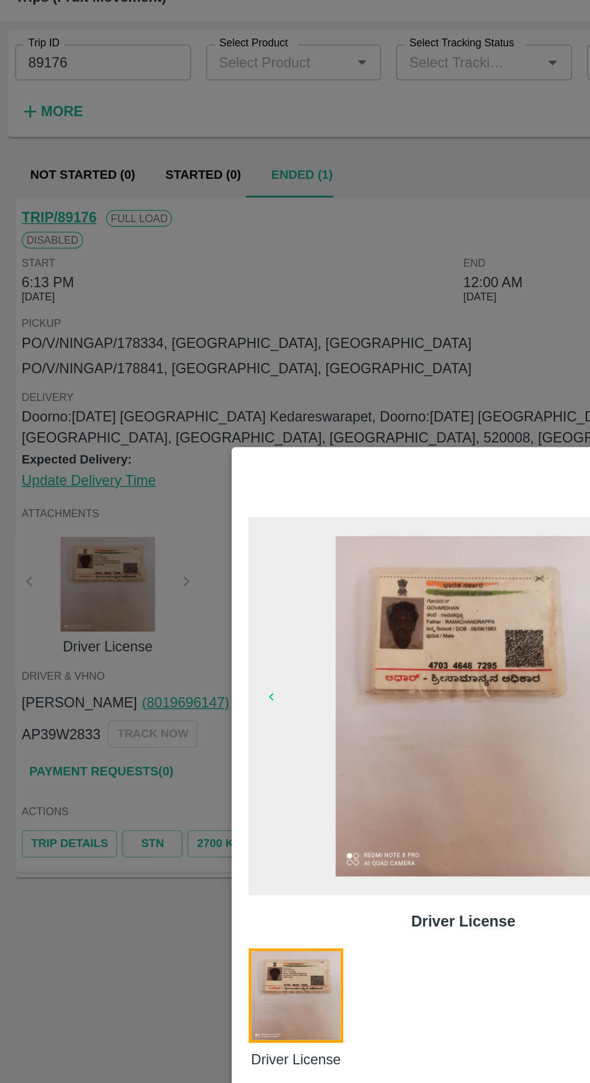
click at [239, 220] on div at bounding box center [295, 541] width 590 height 1083
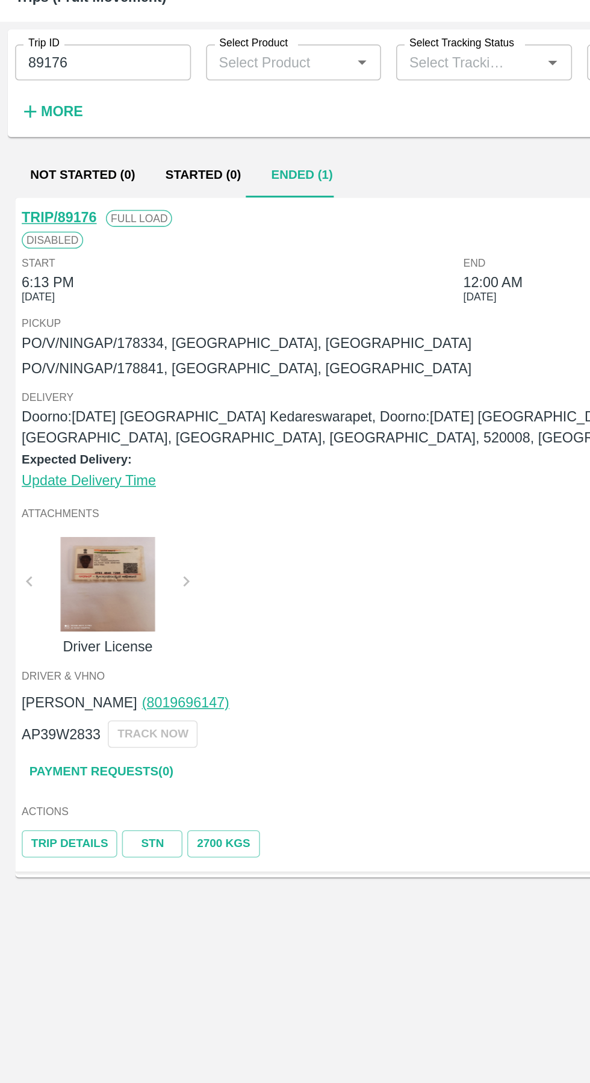
click at [69, 99] on input "89176" at bounding box center [66, 87] width 112 height 23
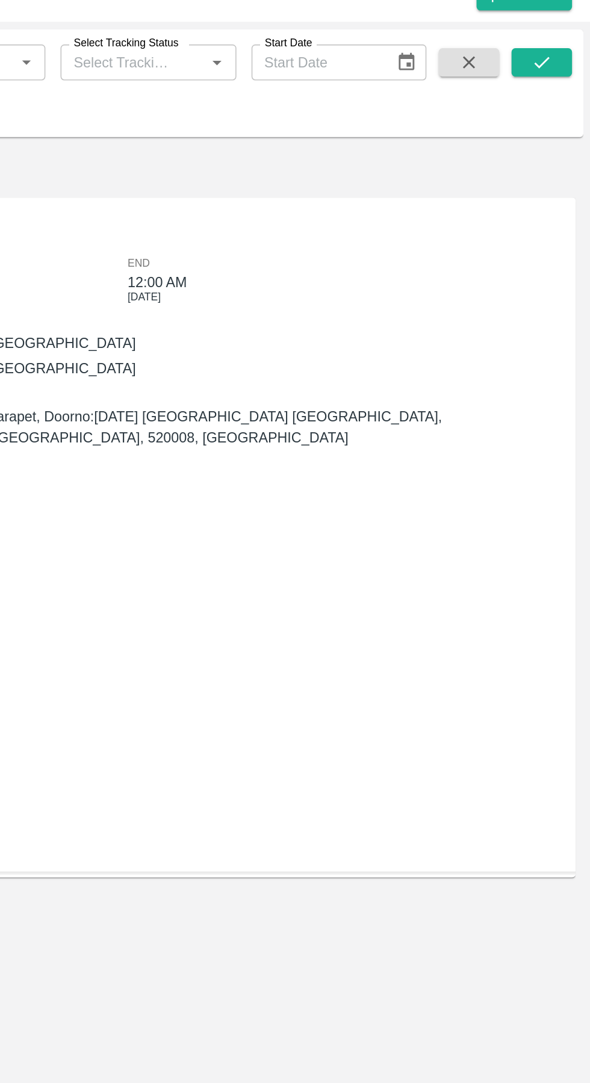
click at [558, 88] on icon "submit" at bounding box center [558, 87] width 13 height 13
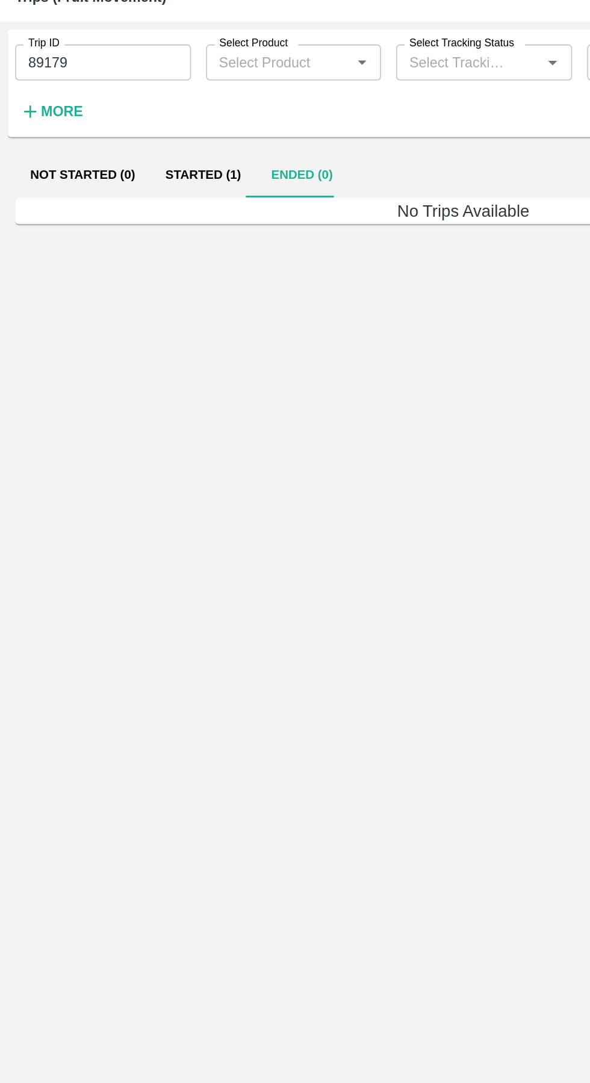
click at [108, 161] on button "Started (1)" at bounding box center [129, 159] width 67 height 29
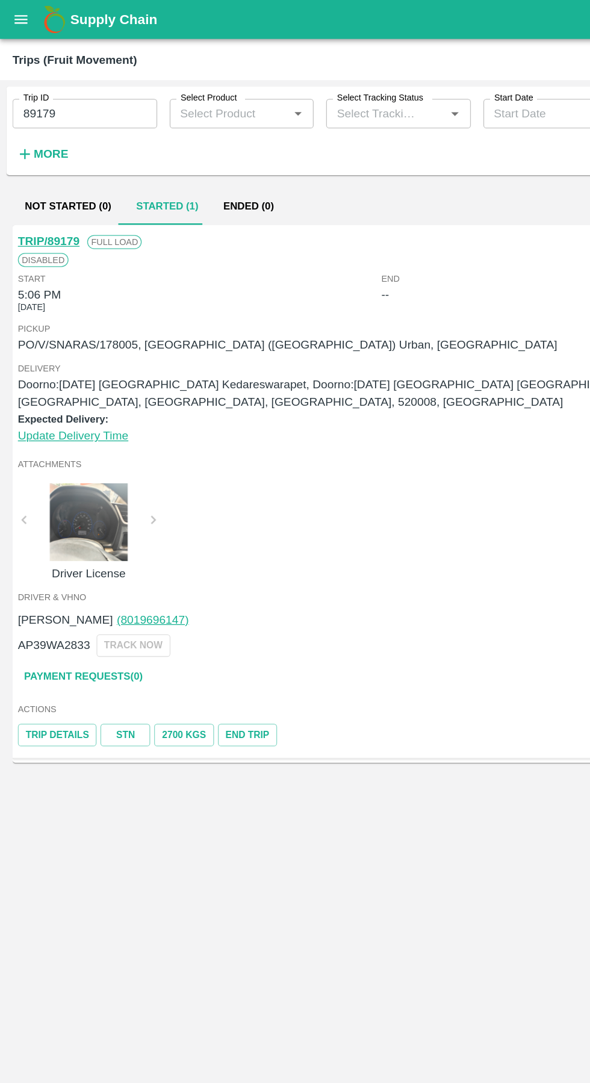
click at [54, 90] on input "89179" at bounding box center [66, 87] width 112 height 23
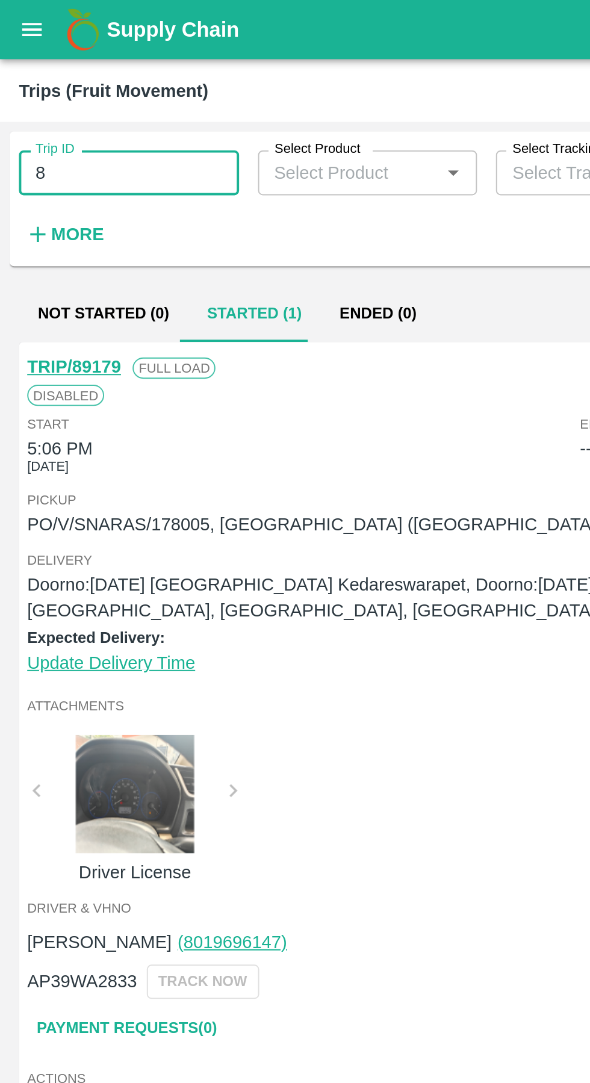
type input "8"
click at [25, 125] on icon "button" at bounding box center [19, 119] width 13 height 13
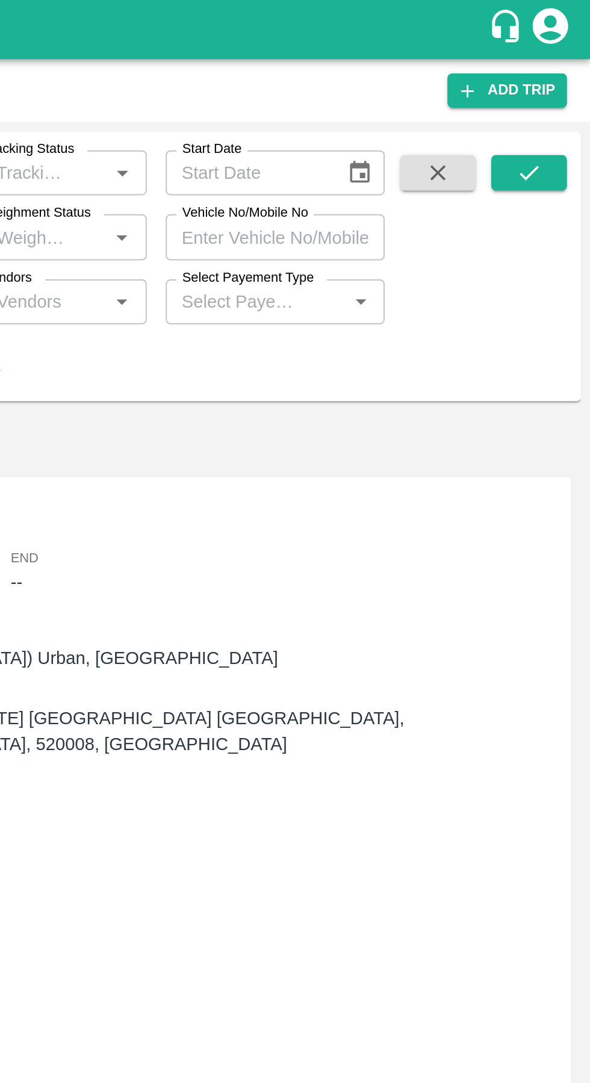
click at [456, 120] on input "Vehicle No/Mobile No" at bounding box center [430, 120] width 112 height 23
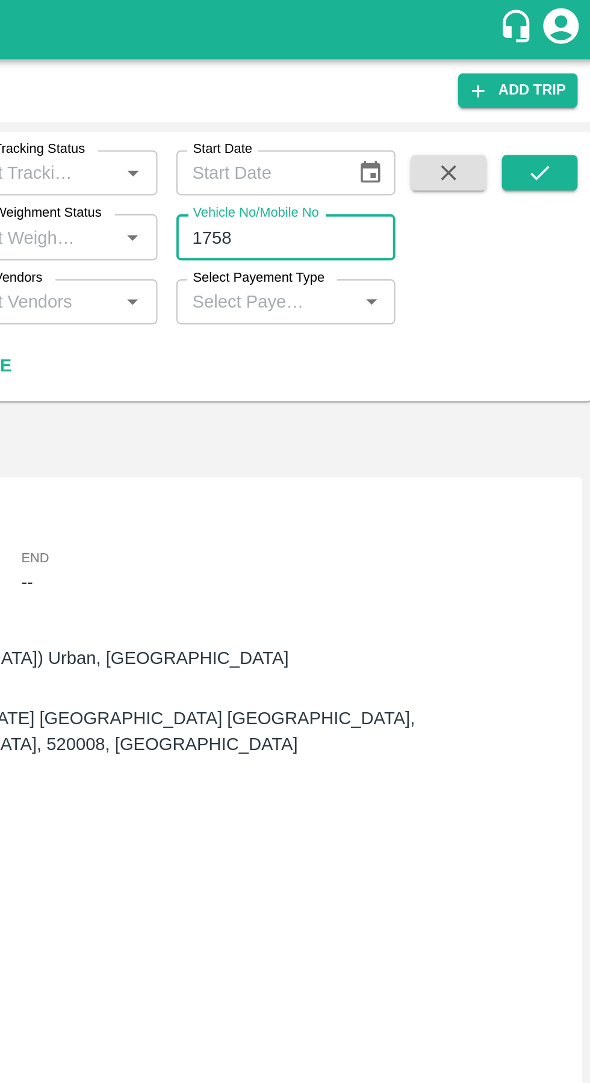
type input "1758"
click at [557, 88] on icon "submit" at bounding box center [558, 87] width 13 height 13
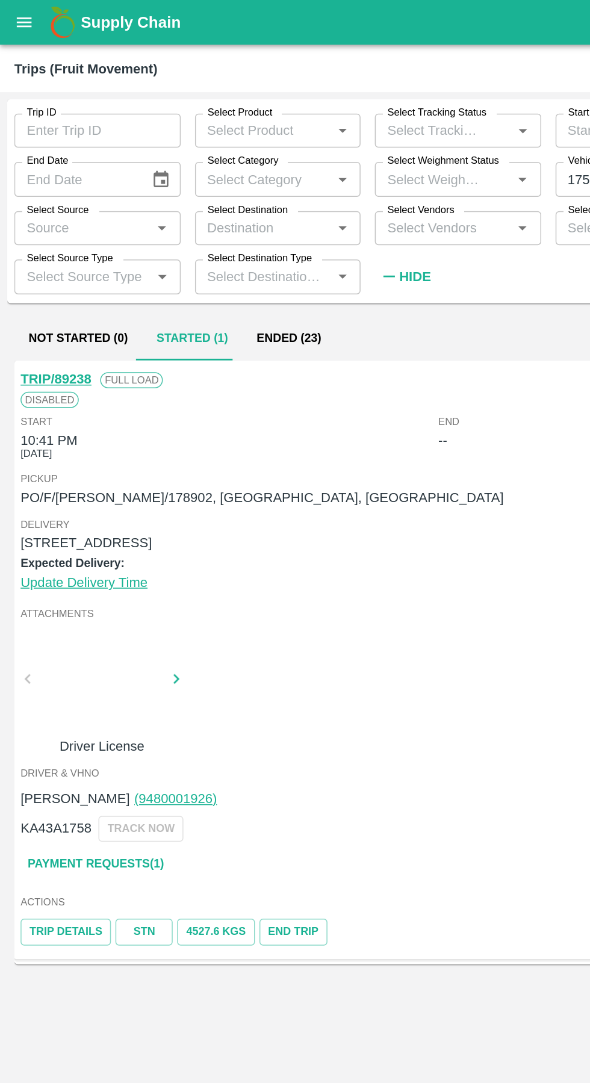
click at [16, 15] on icon "open drawer" at bounding box center [16, 14] width 10 height 7
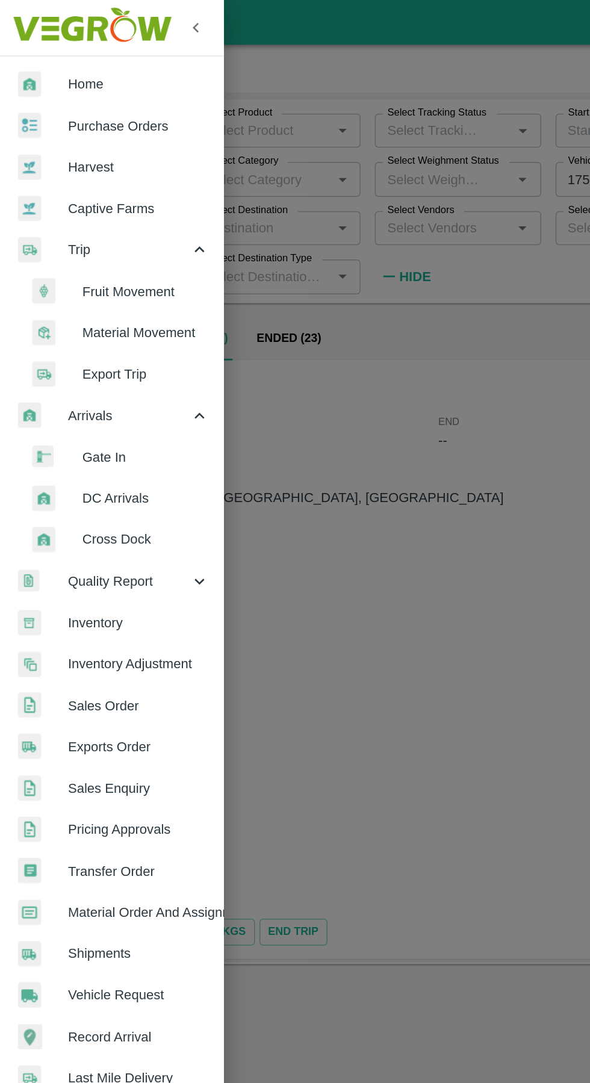
click at [48, 81] on span "Purchase Orders" at bounding box center [93, 84] width 95 height 13
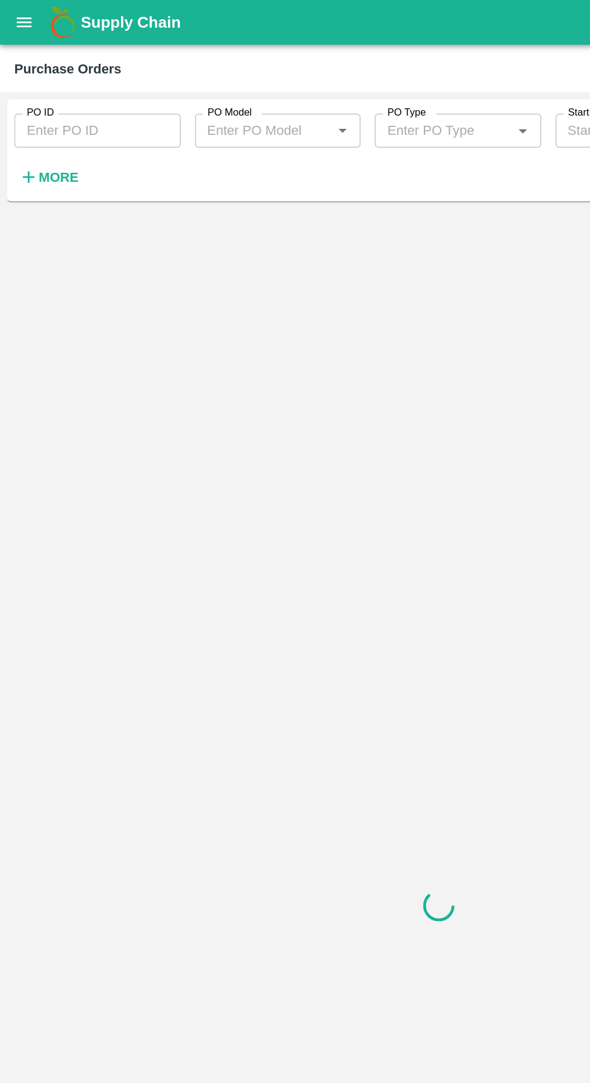
click at [39, 88] on input "PO ID" at bounding box center [66, 87] width 112 height 23
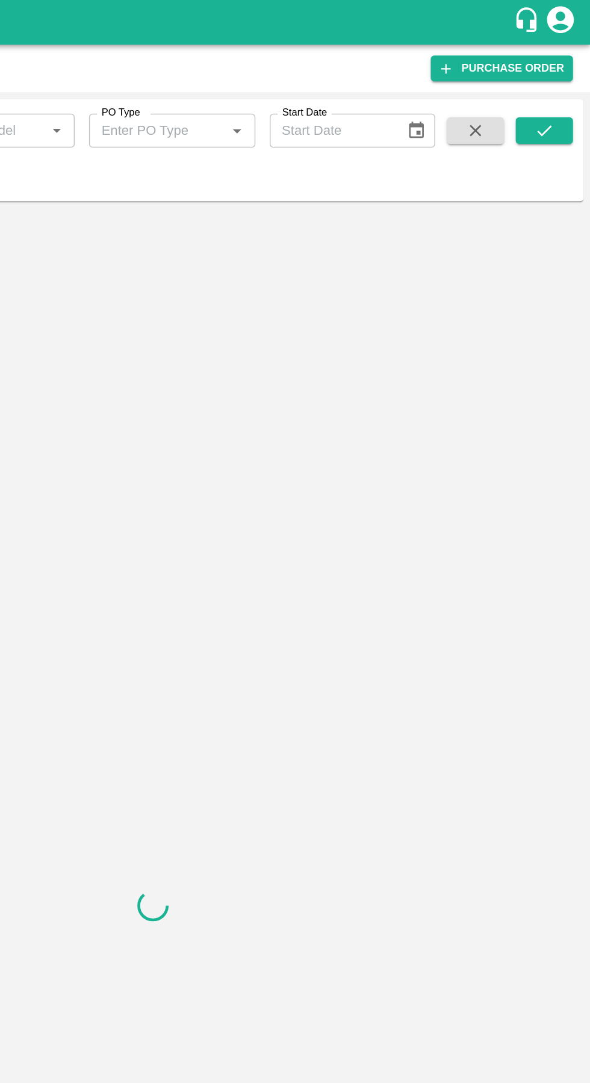
type input "178902"
click at [558, 94] on icon "submit" at bounding box center [558, 87] width 13 height 13
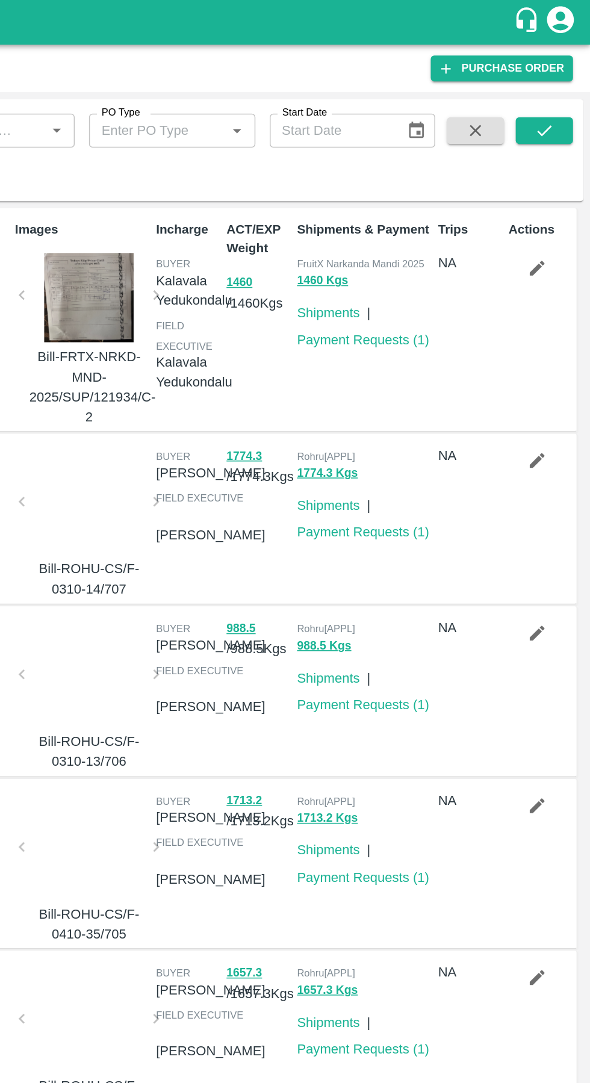
click at [558, 88] on icon "submit" at bounding box center [558, 87] width 13 height 13
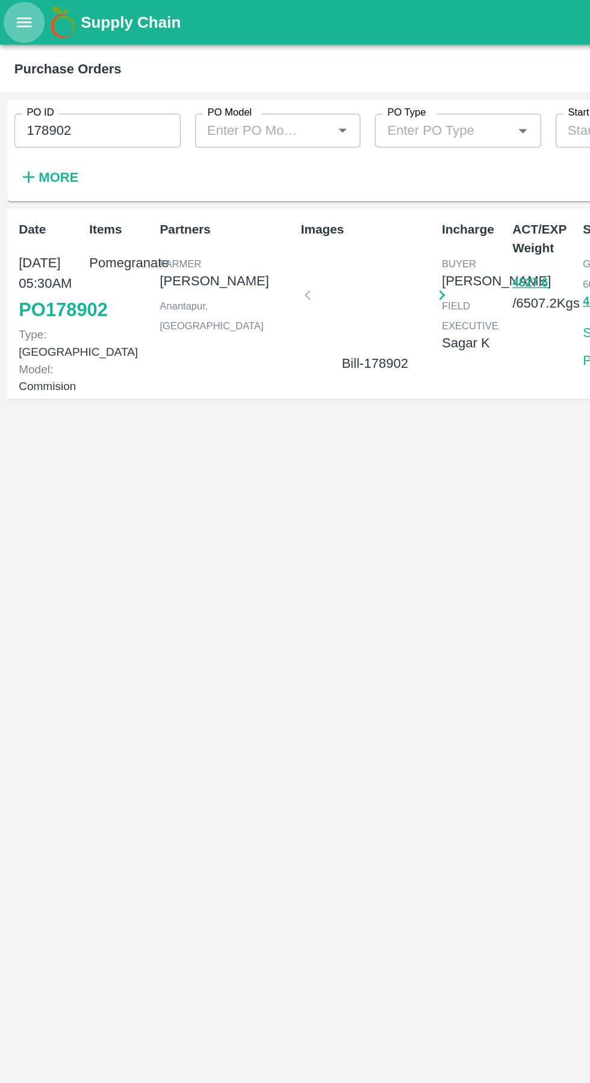
click at [16, 15] on icon "open drawer" at bounding box center [16, 14] width 10 height 7
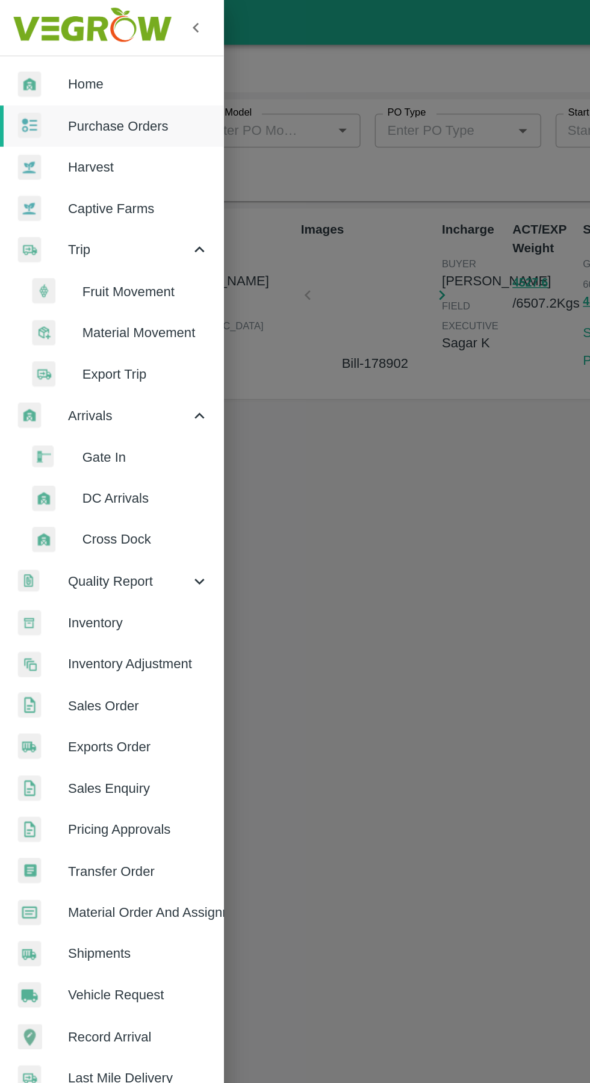
click at [294, 391] on div at bounding box center [295, 541] width 590 height 1083
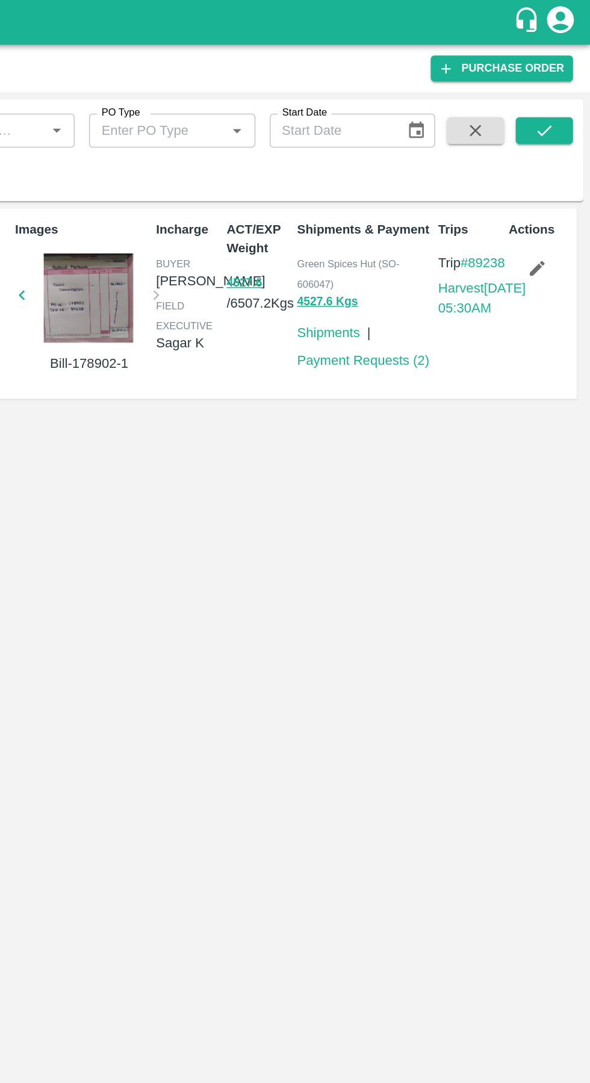
click at [506, 207] on link "Harvest 30 Sep, 05:30AM" at bounding box center [516, 200] width 59 height 23
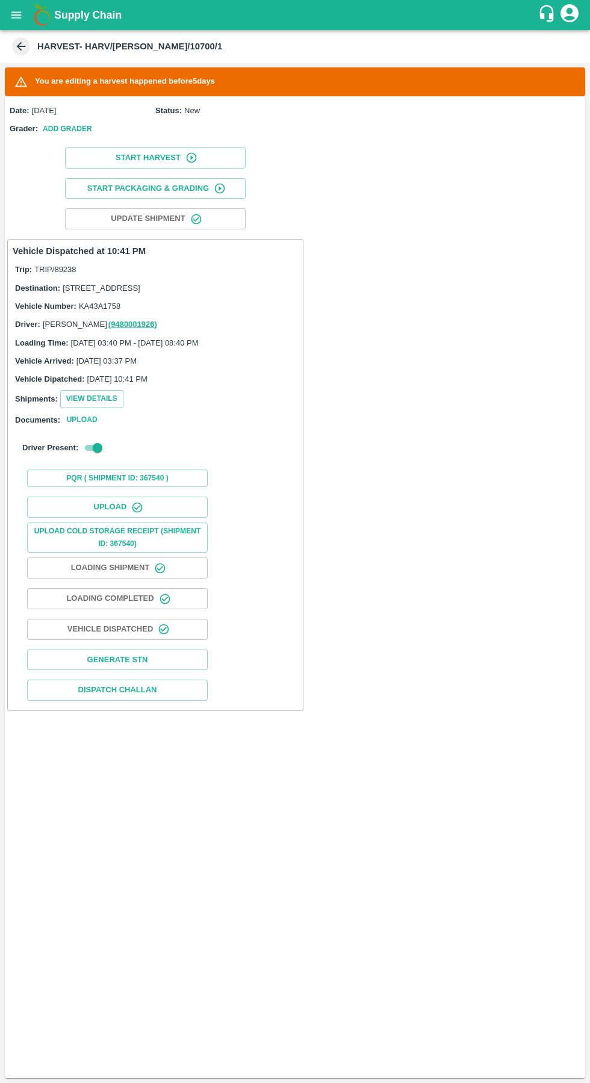
click at [174, 544] on button "Upload Cold Storage Receipt (SHIPMENT ID: 367540)" at bounding box center [117, 537] width 181 height 30
click at [109, 517] on button "Upload" at bounding box center [117, 506] width 181 height 21
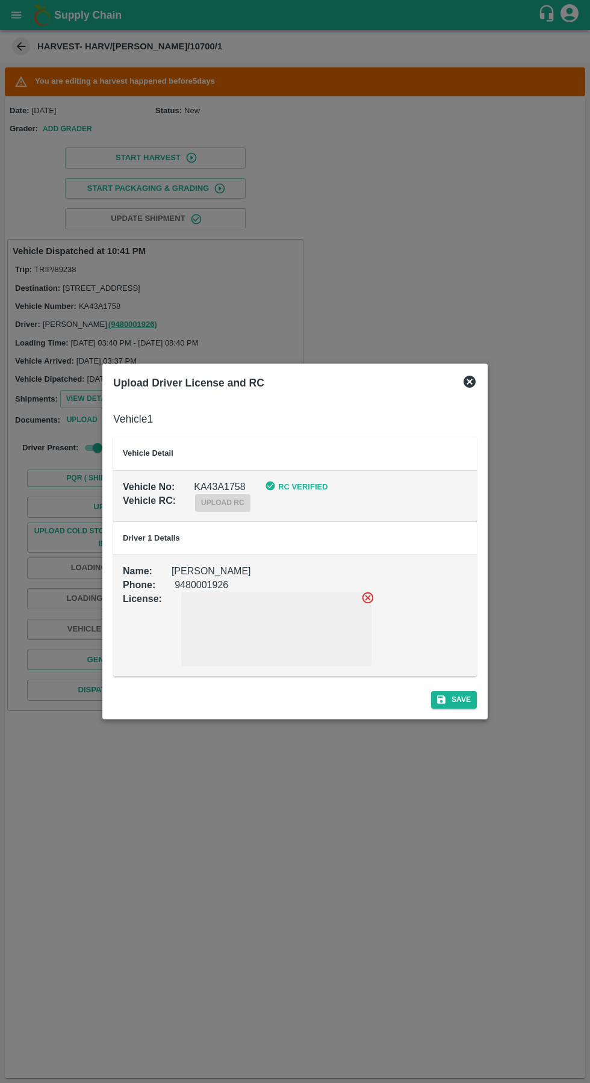
click at [182, 504] on div "upload rc" at bounding box center [213, 493] width 75 height 37
click at [464, 721] on div at bounding box center [295, 541] width 590 height 1083
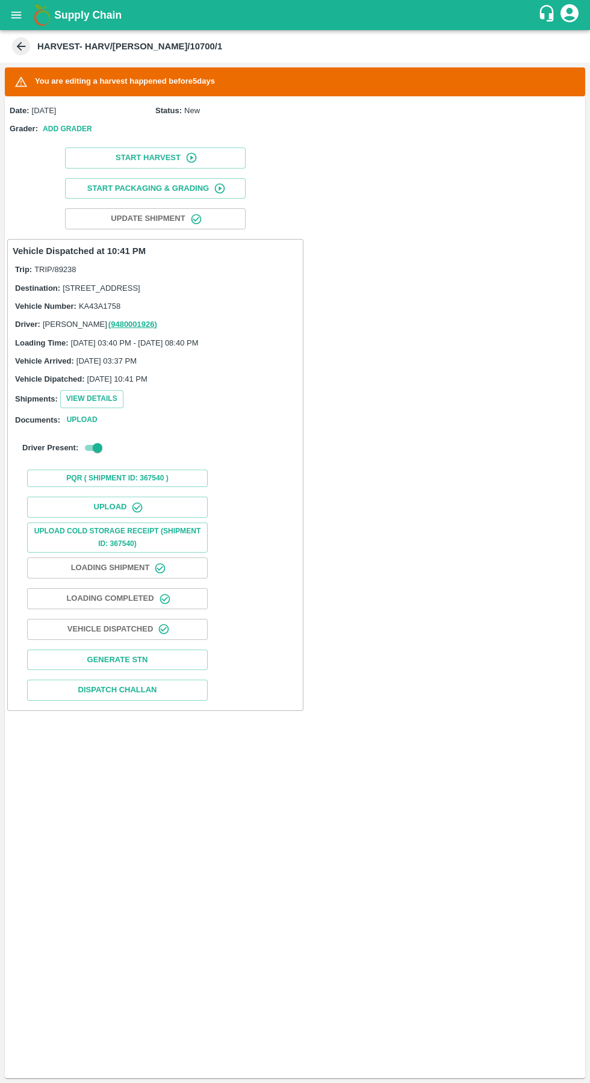
click at [119, 517] on button "Upload" at bounding box center [117, 506] width 181 height 21
